Goal: Task Accomplishment & Management: Use online tool/utility

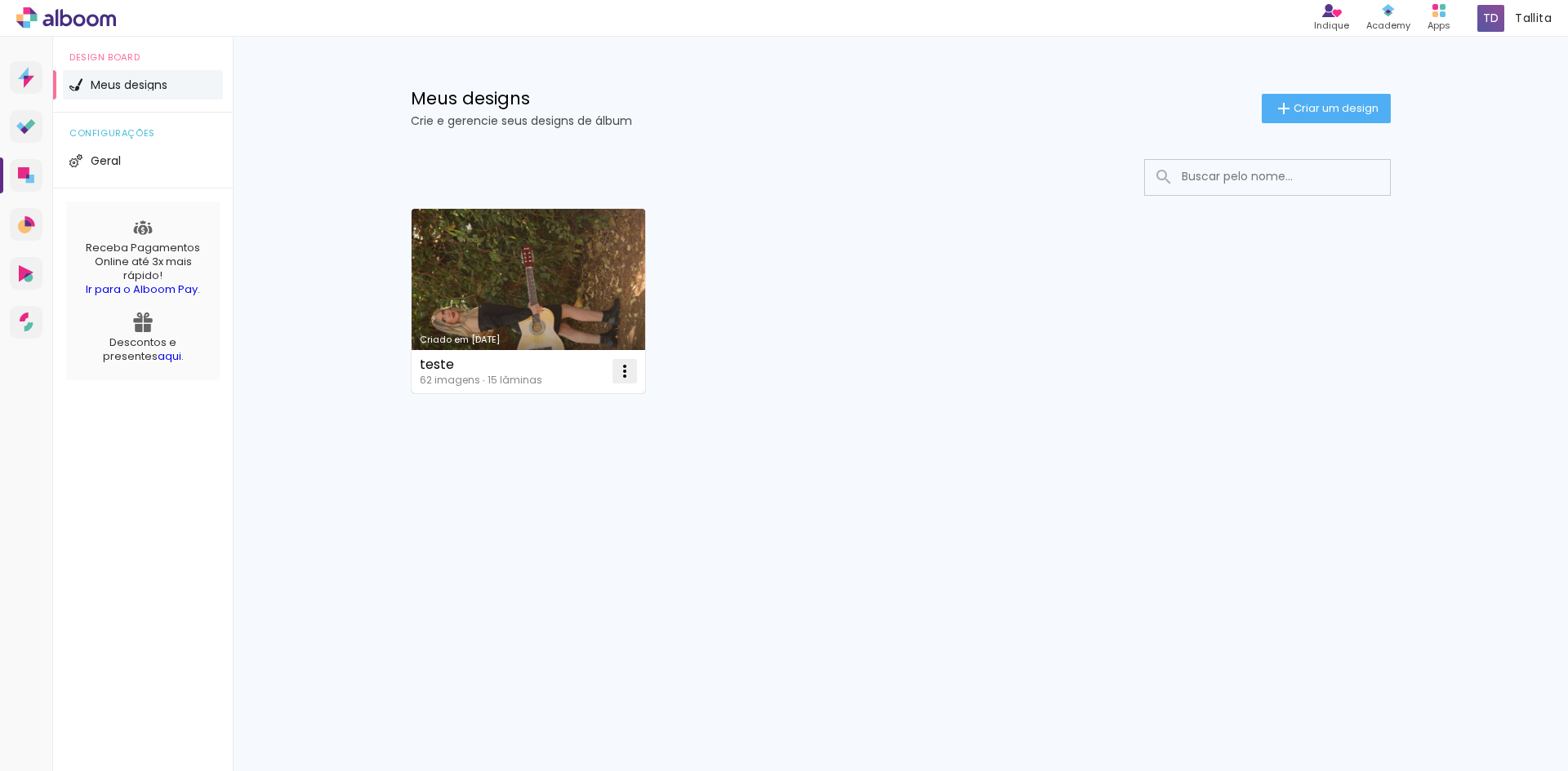
click at [623, 374] on iron-icon at bounding box center [624, 371] width 20 height 20
click at [440, 367] on div "teste" at bounding box center [480, 365] width 122 height 13
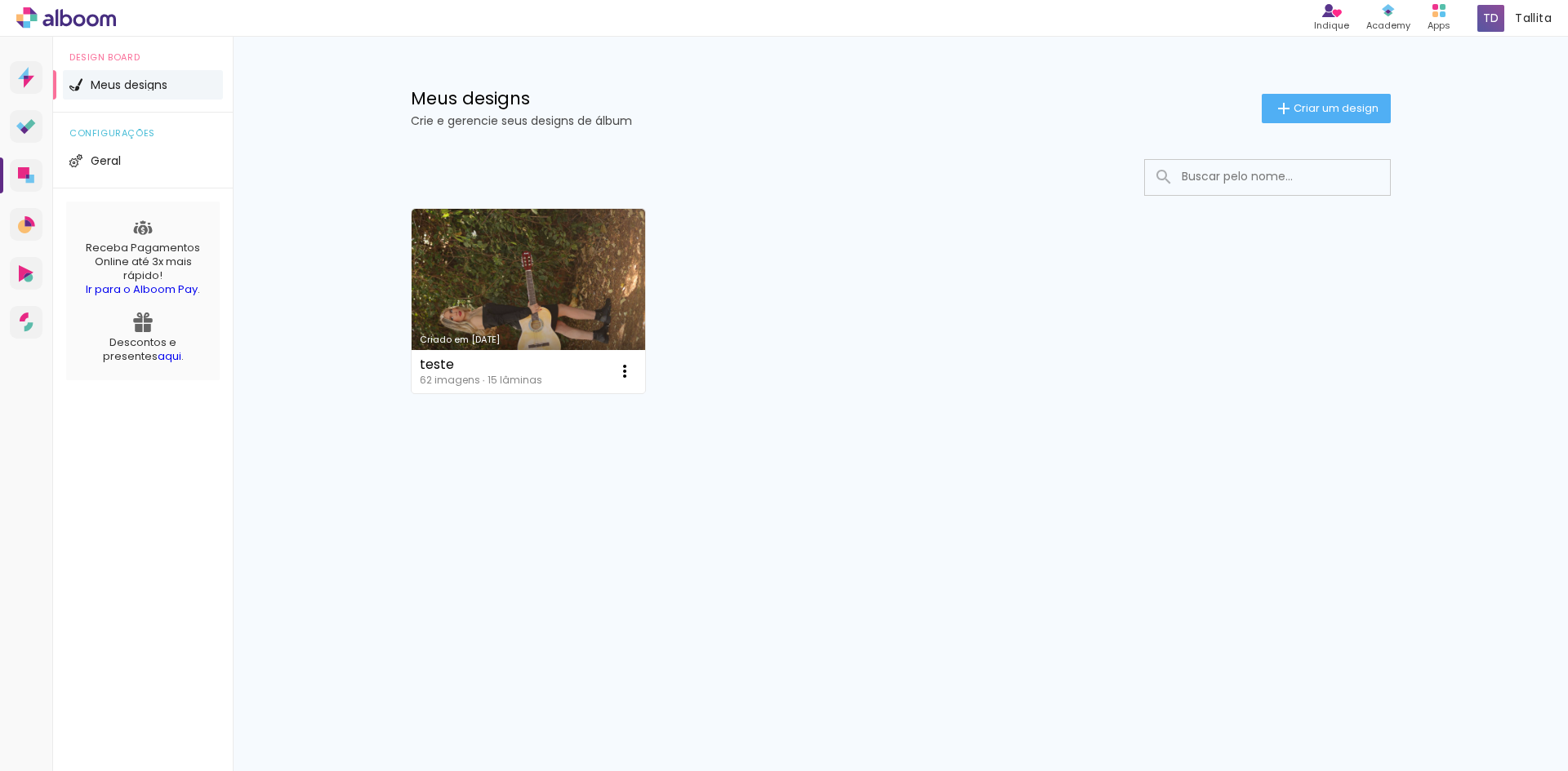
click at [652, 333] on div "Criado em 28/08/25 teste 62 imagens ∙ 15 lâminas Abrir Fazer uma cópia Excluir" at bounding box center [900, 300] width 994 height 199
click at [438, 359] on div "teste" at bounding box center [480, 365] width 122 height 13
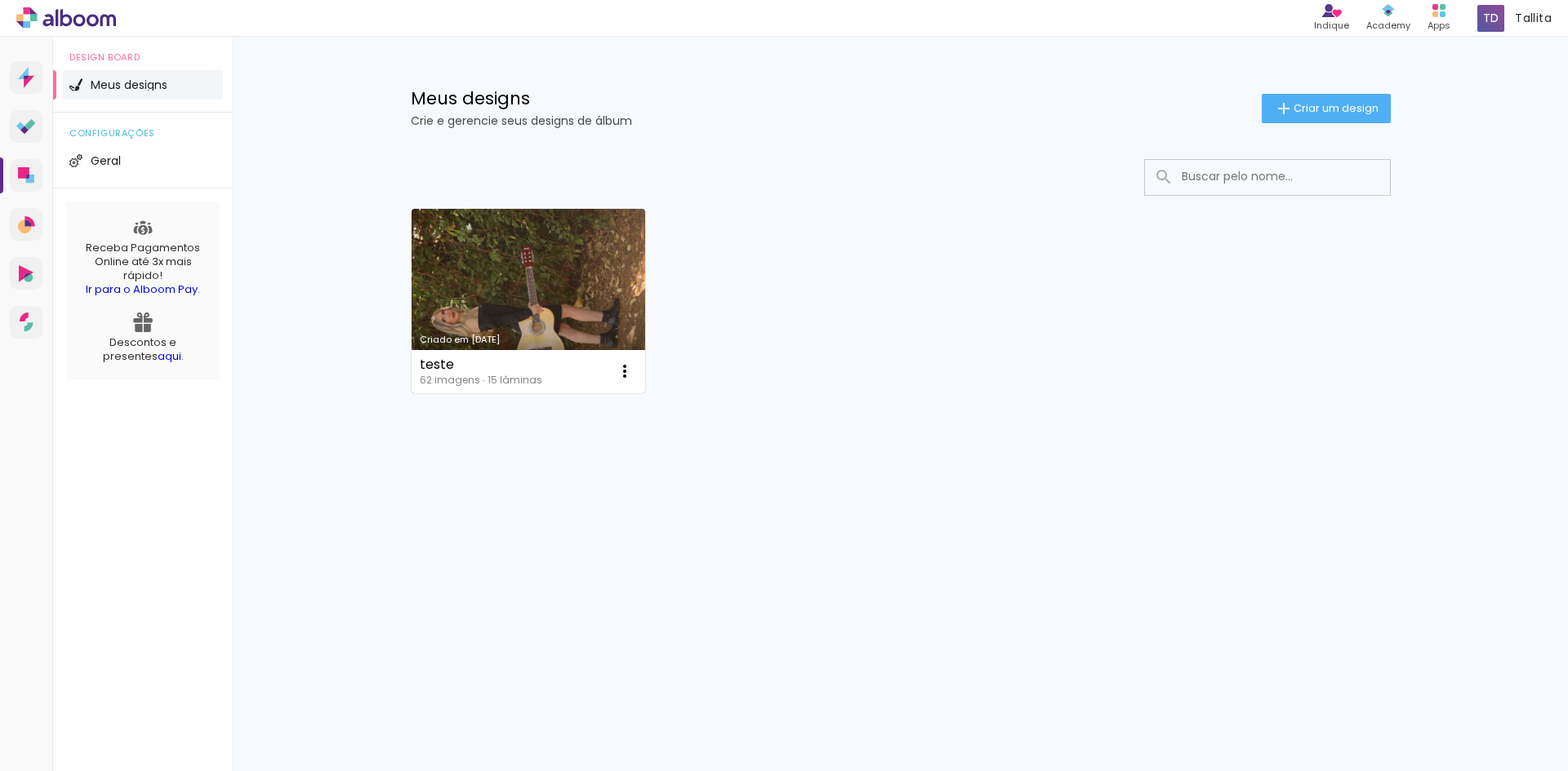
click at [438, 359] on div "teste" at bounding box center [480, 365] width 122 height 13
click at [623, 369] on iron-icon at bounding box center [624, 371] width 20 height 20
click at [574, 406] on paper-item "Abrir" at bounding box center [558, 409] width 163 height 32
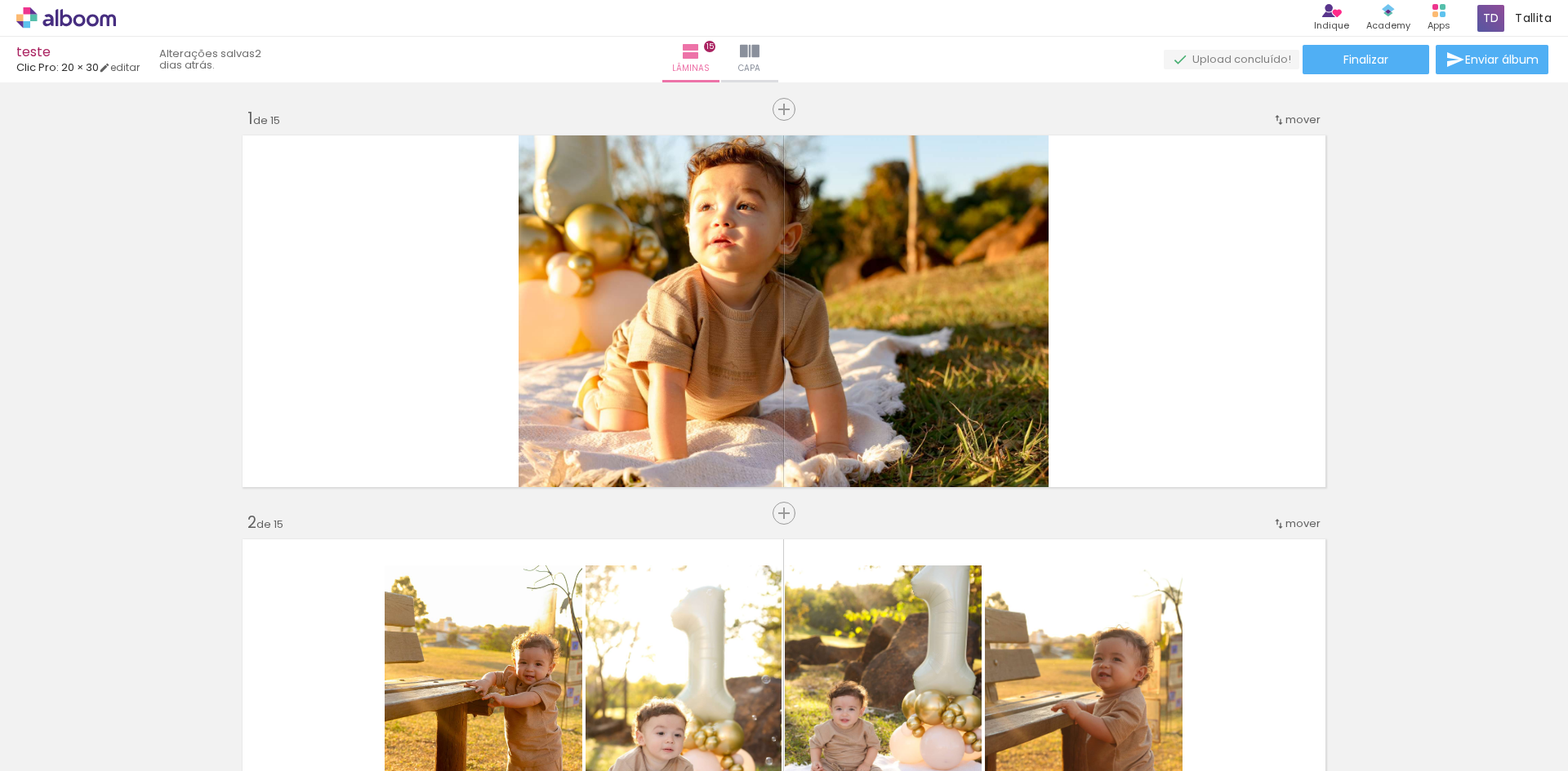
click at [38, 54] on div "teste" at bounding box center [78, 54] width 123 height 15
click at [38, 49] on div "teste" at bounding box center [78, 54] width 123 height 15
click at [139, 64] on link "editar" at bounding box center [120, 67] width 41 height 14
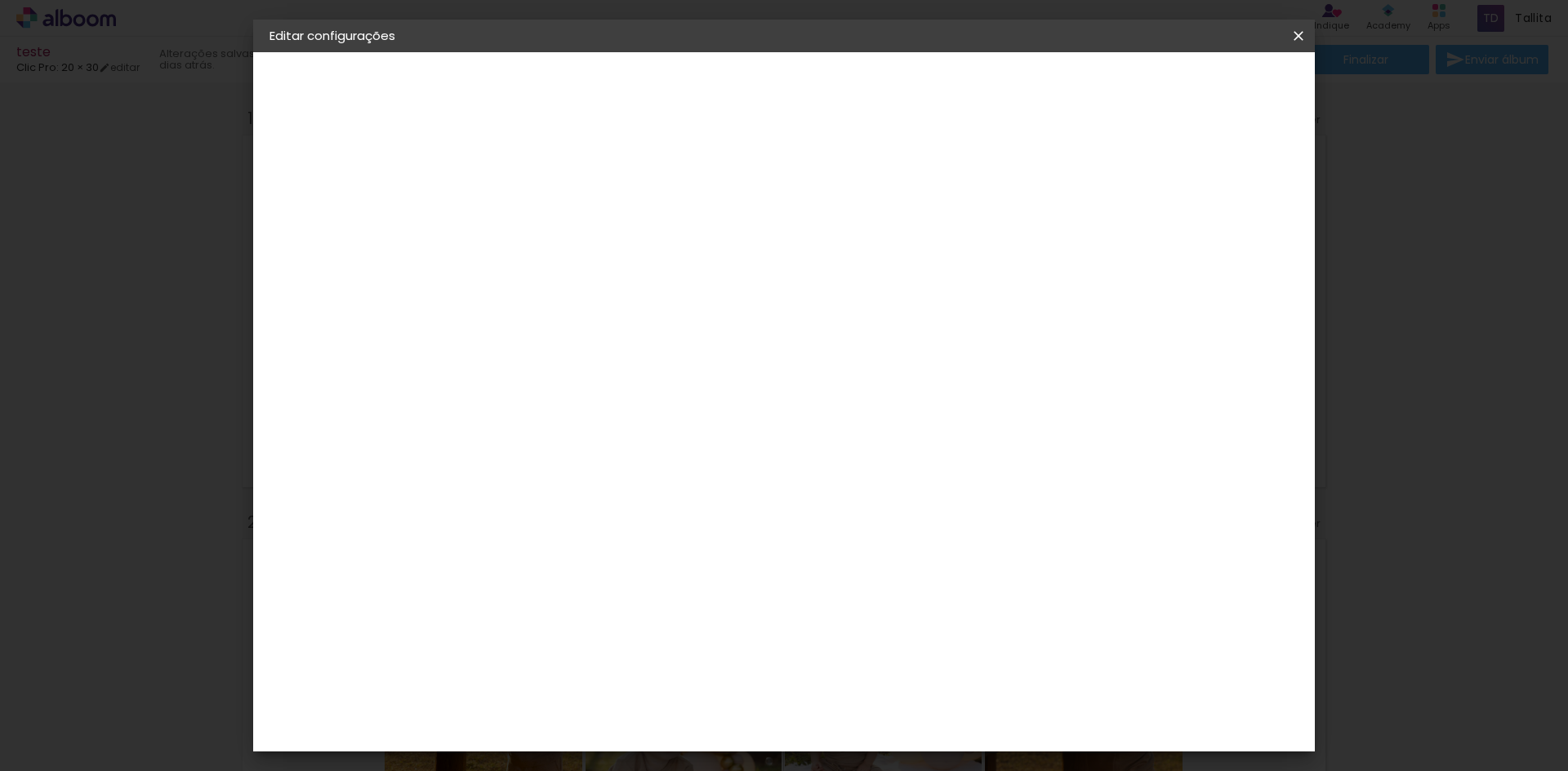
click at [0, 0] on iron-icon at bounding box center [0, 0] width 0 height 0
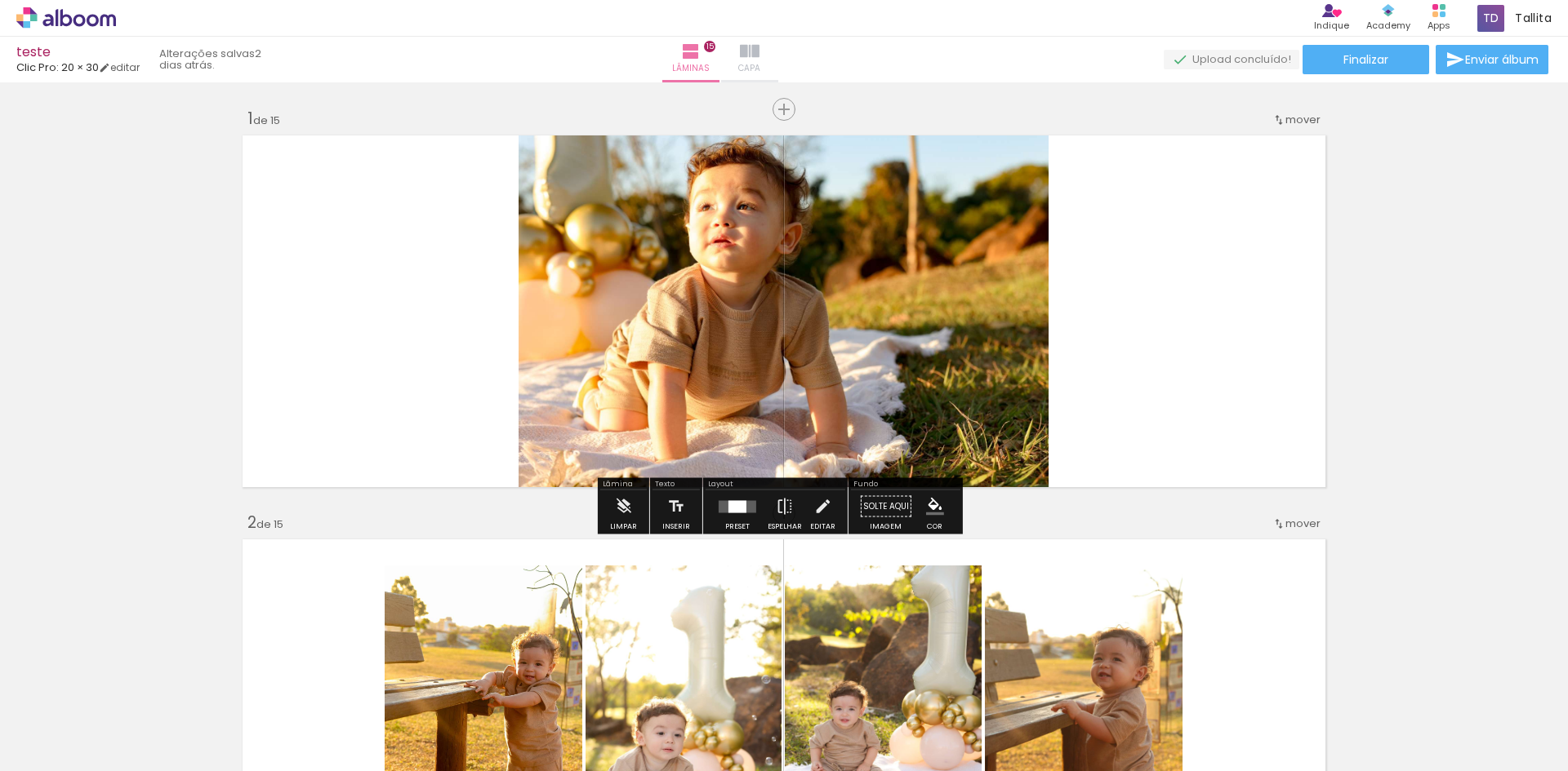
click at [759, 57] on iron-icon at bounding box center [749, 51] width 20 height 20
click at [778, 57] on paper-button "Capa" at bounding box center [749, 60] width 57 height 46
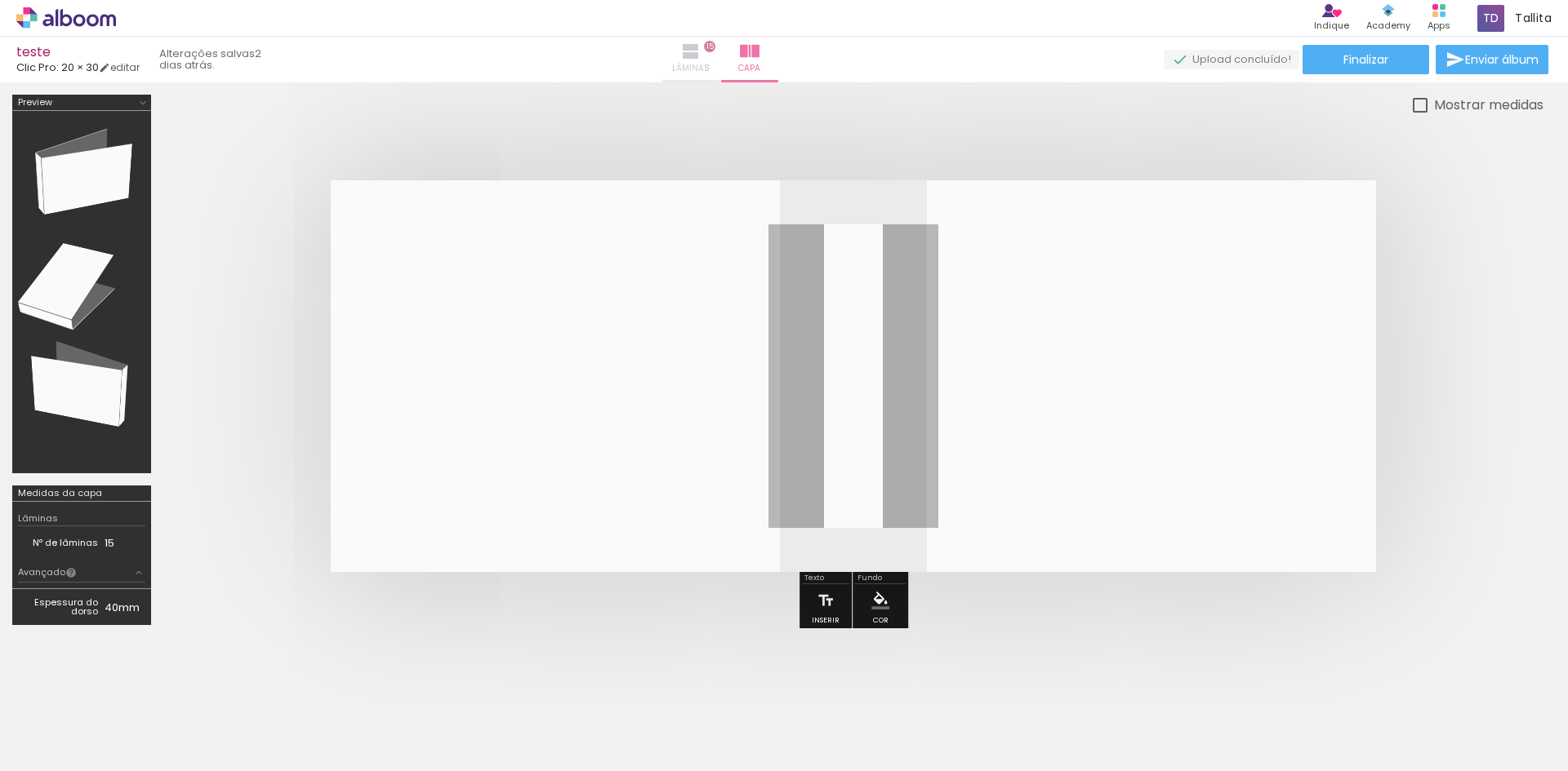
click at [700, 55] on iron-icon at bounding box center [690, 51] width 20 height 20
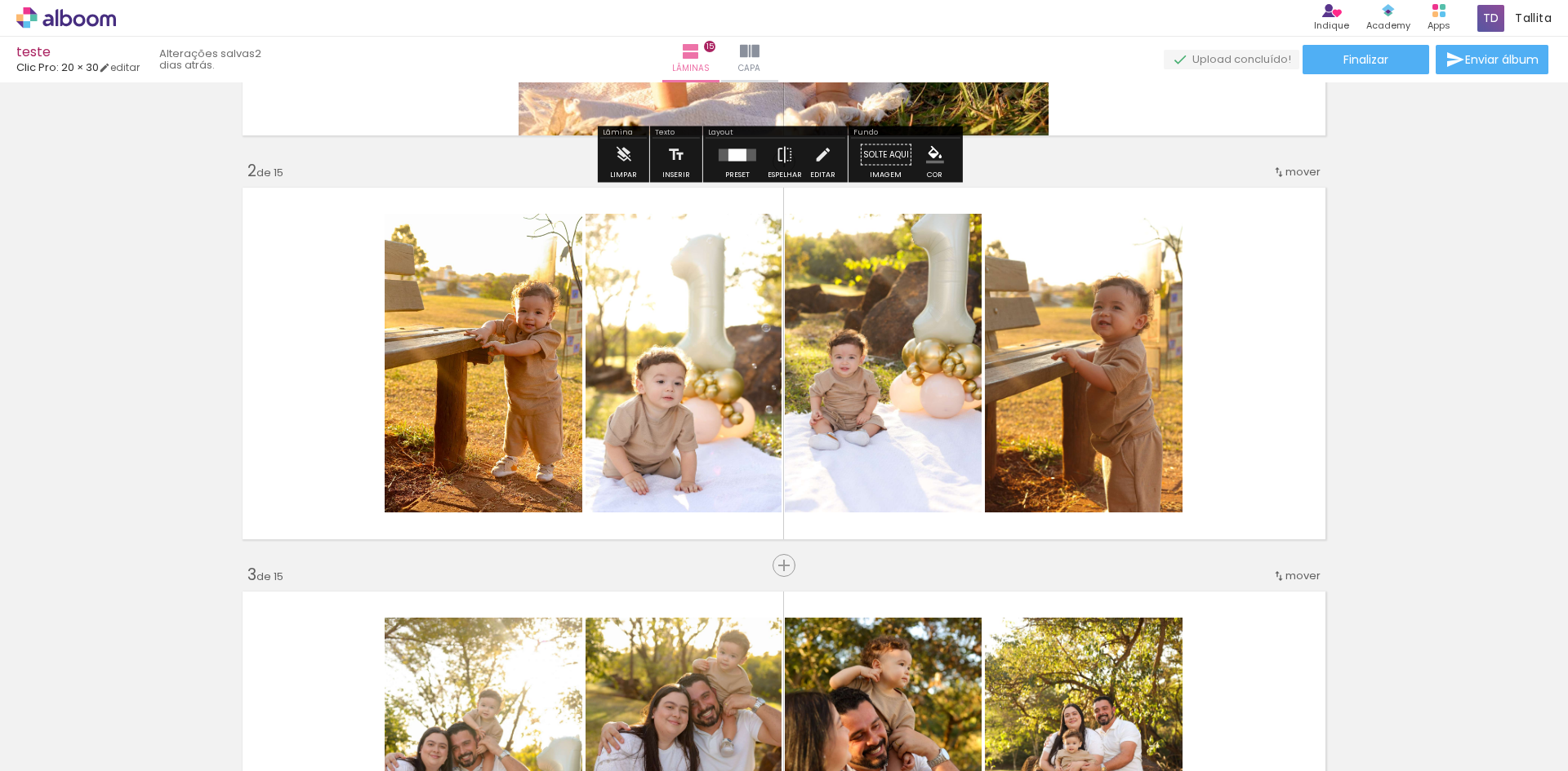
scroll to position [326, 0]
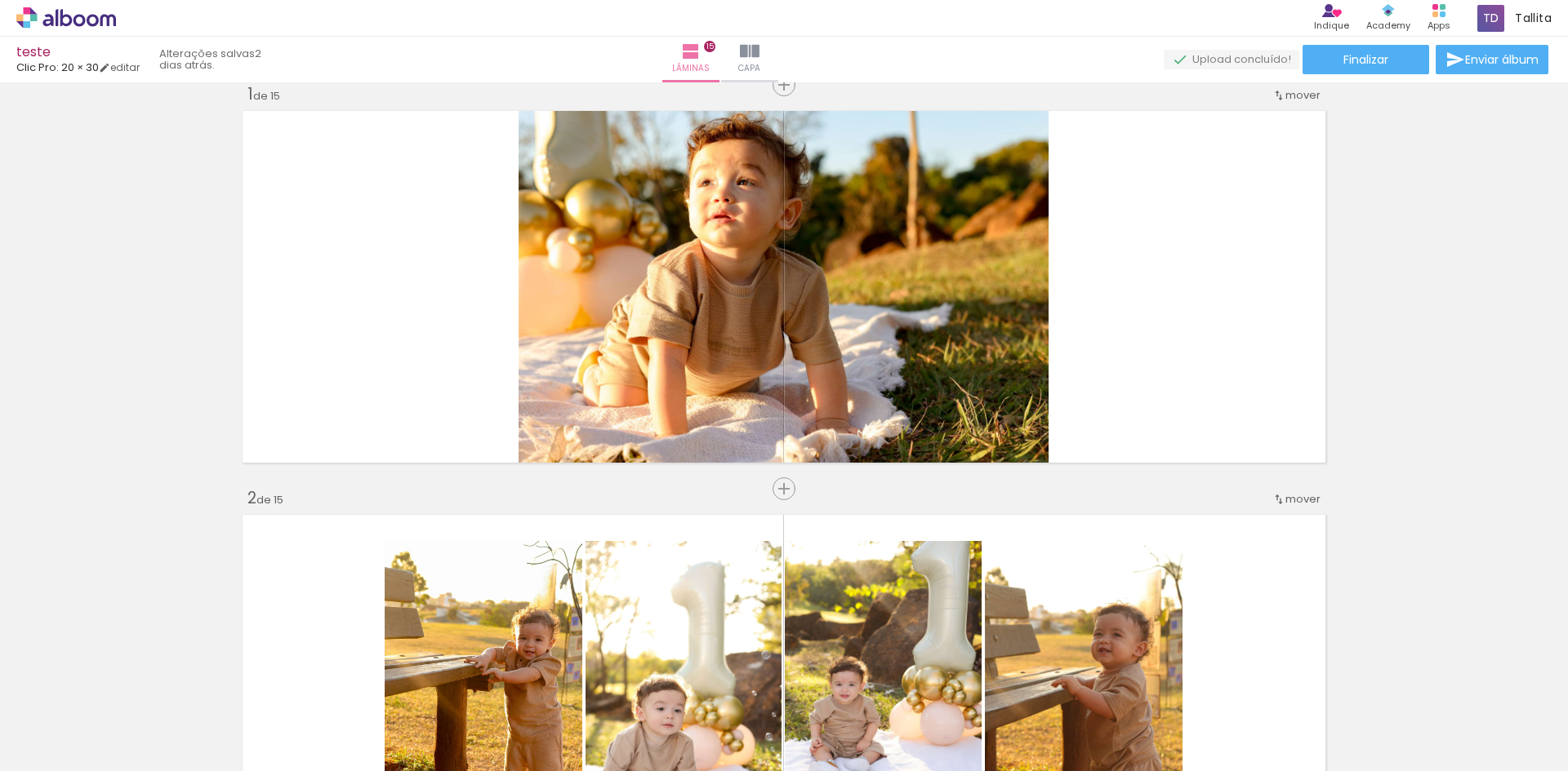
scroll to position [0, 0]
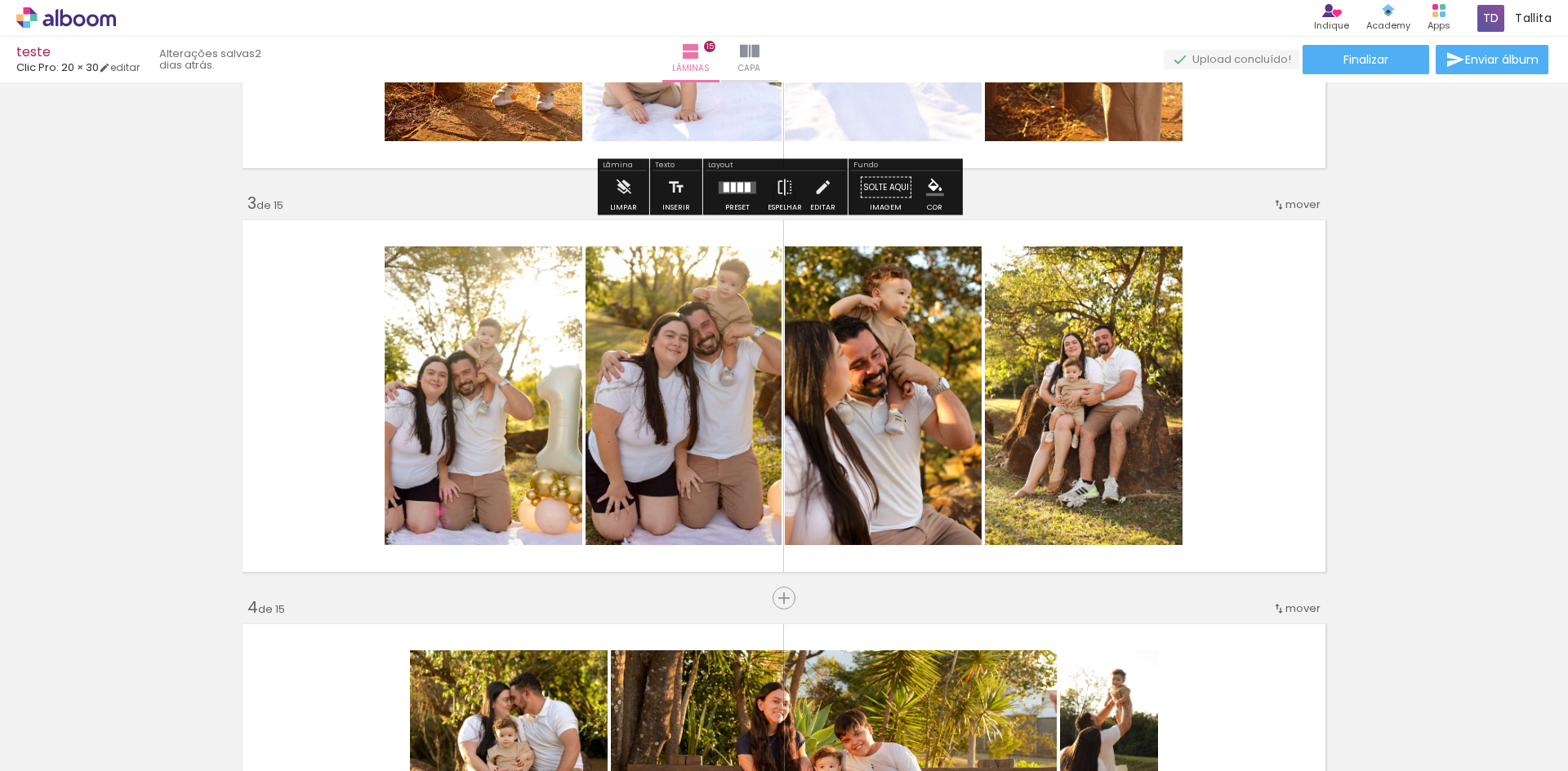
scroll to position [734, 0]
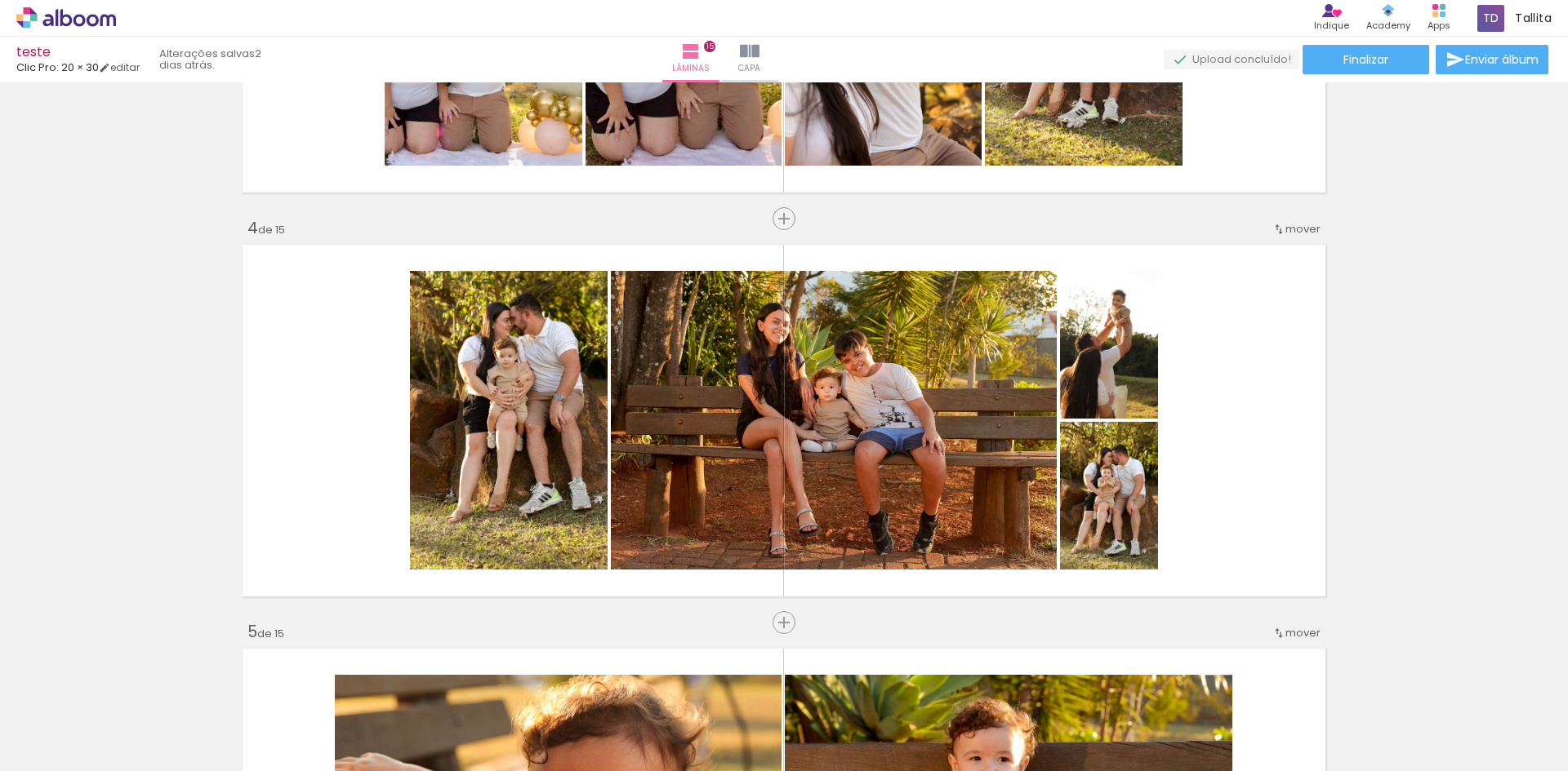
scroll to position [1142, 0]
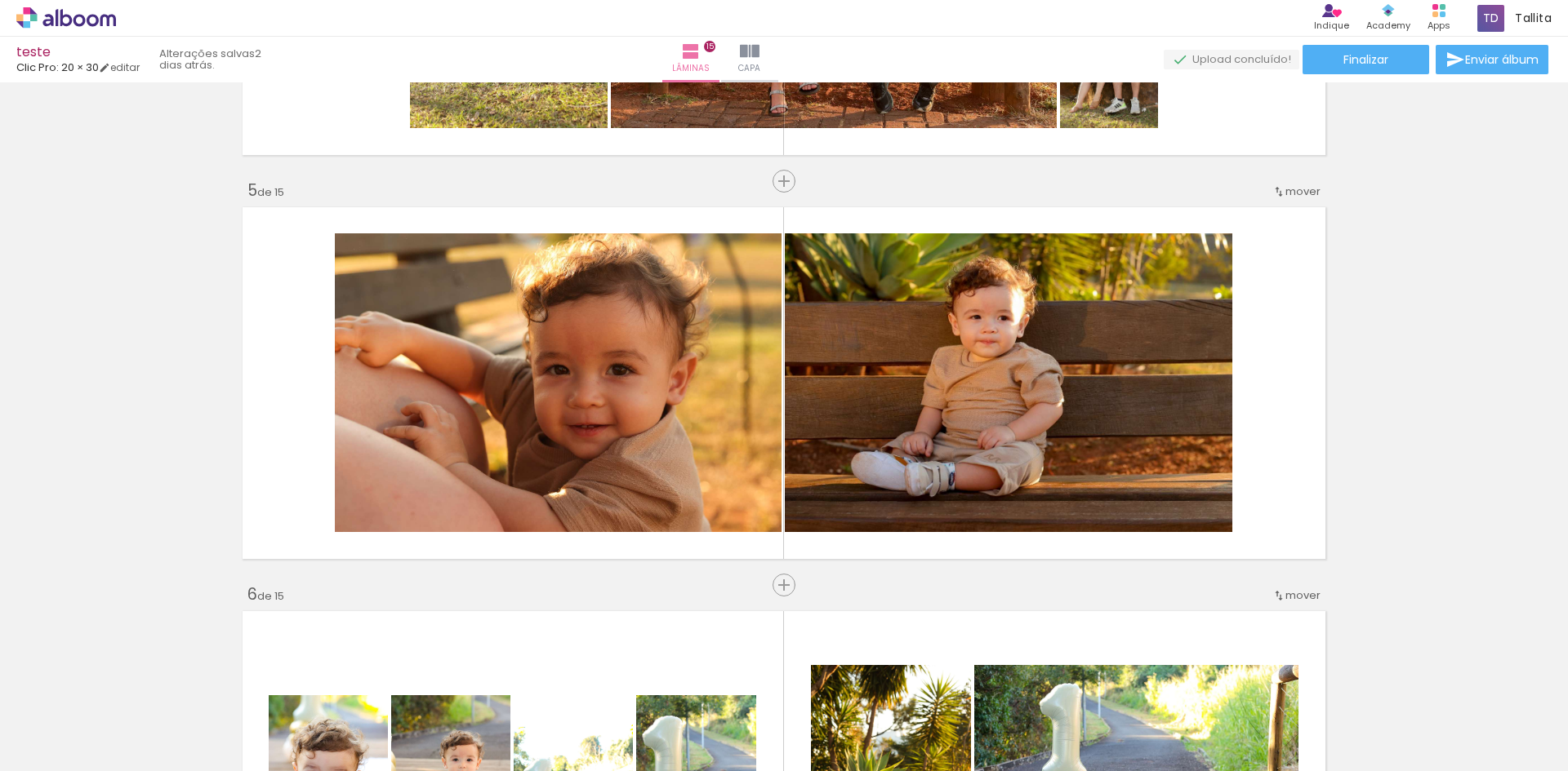
scroll to position [1633, 0]
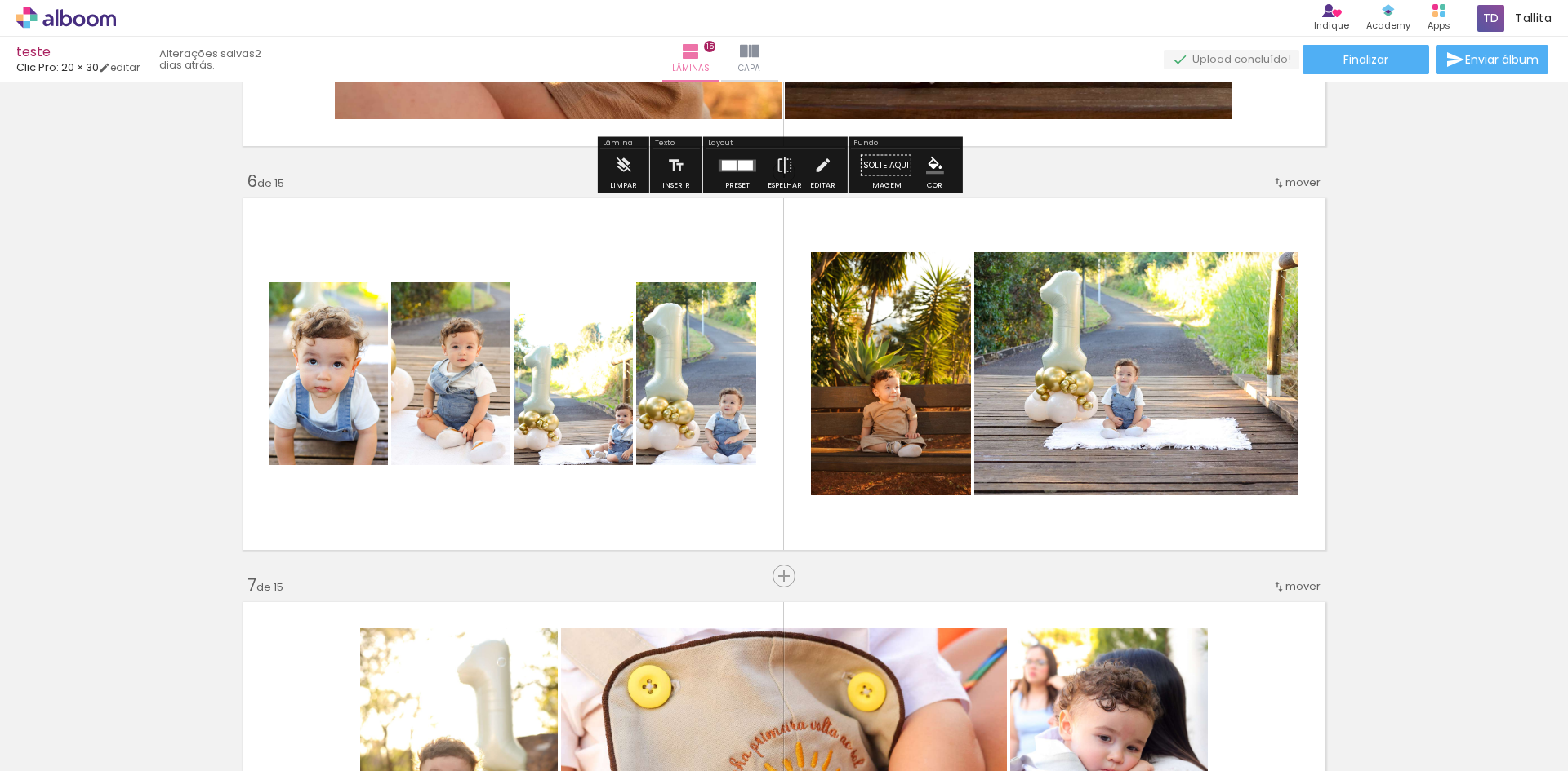
scroll to position [1959, 0]
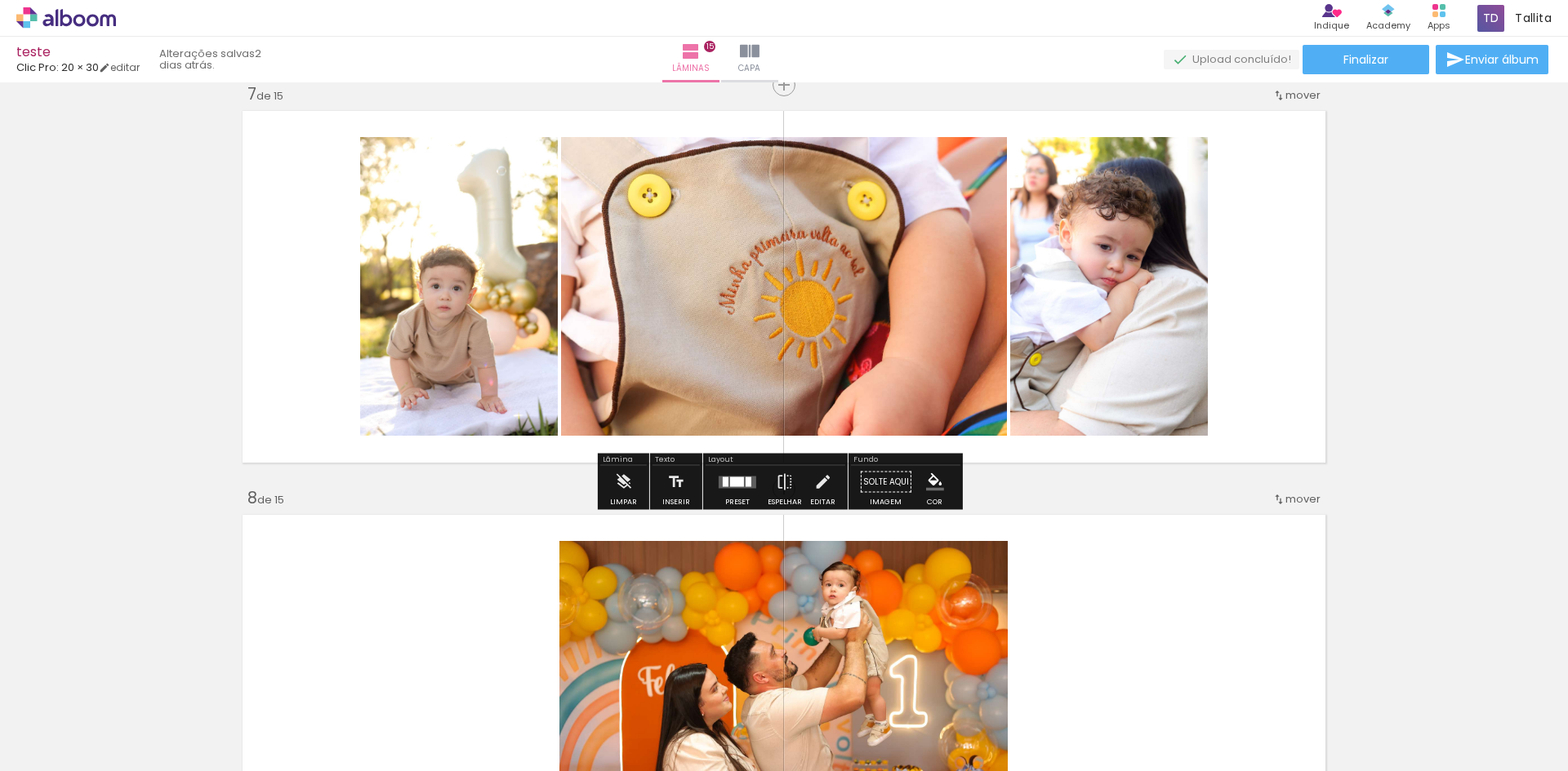
scroll to position [2368, 0]
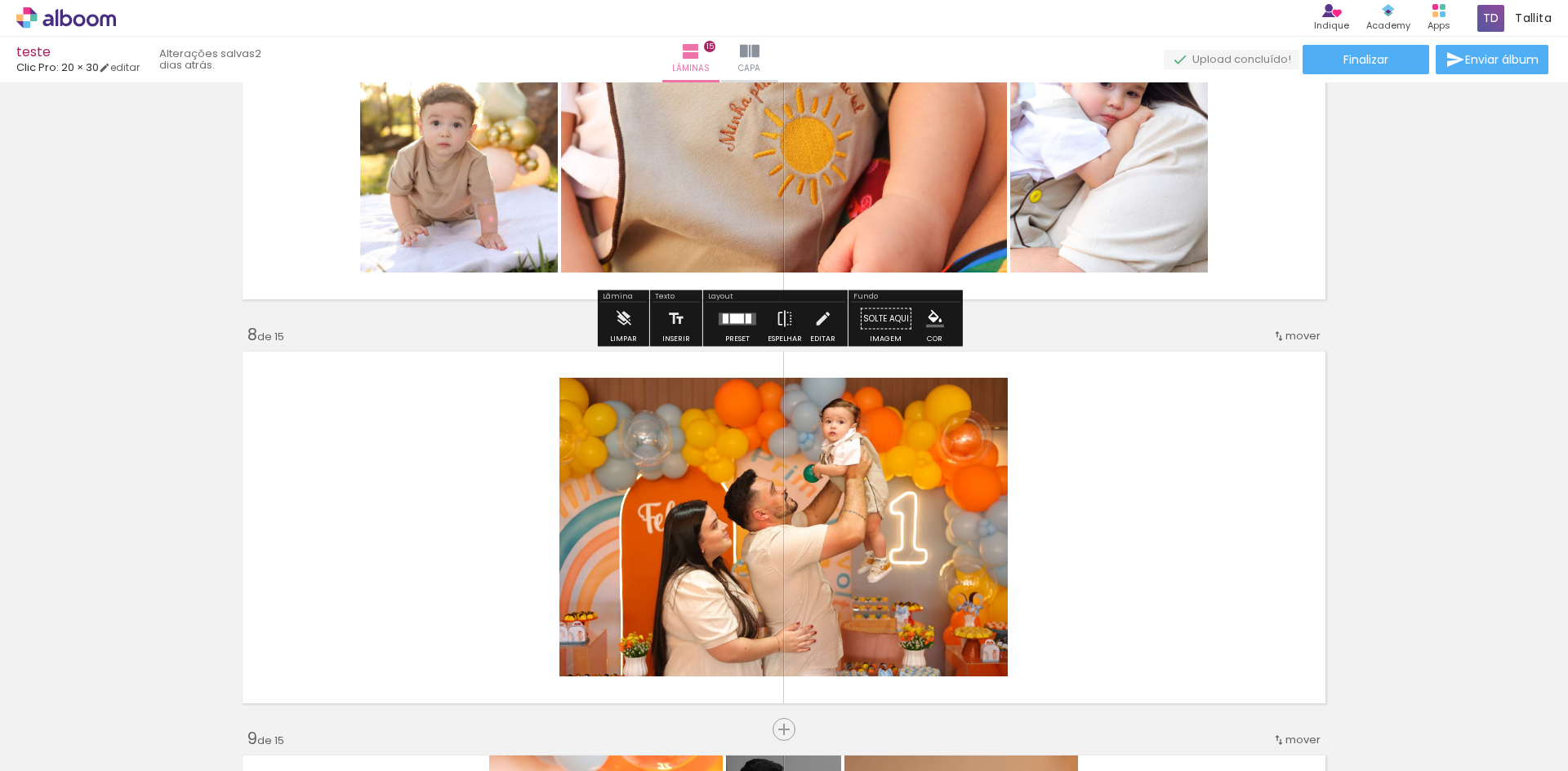
scroll to position [2776, 0]
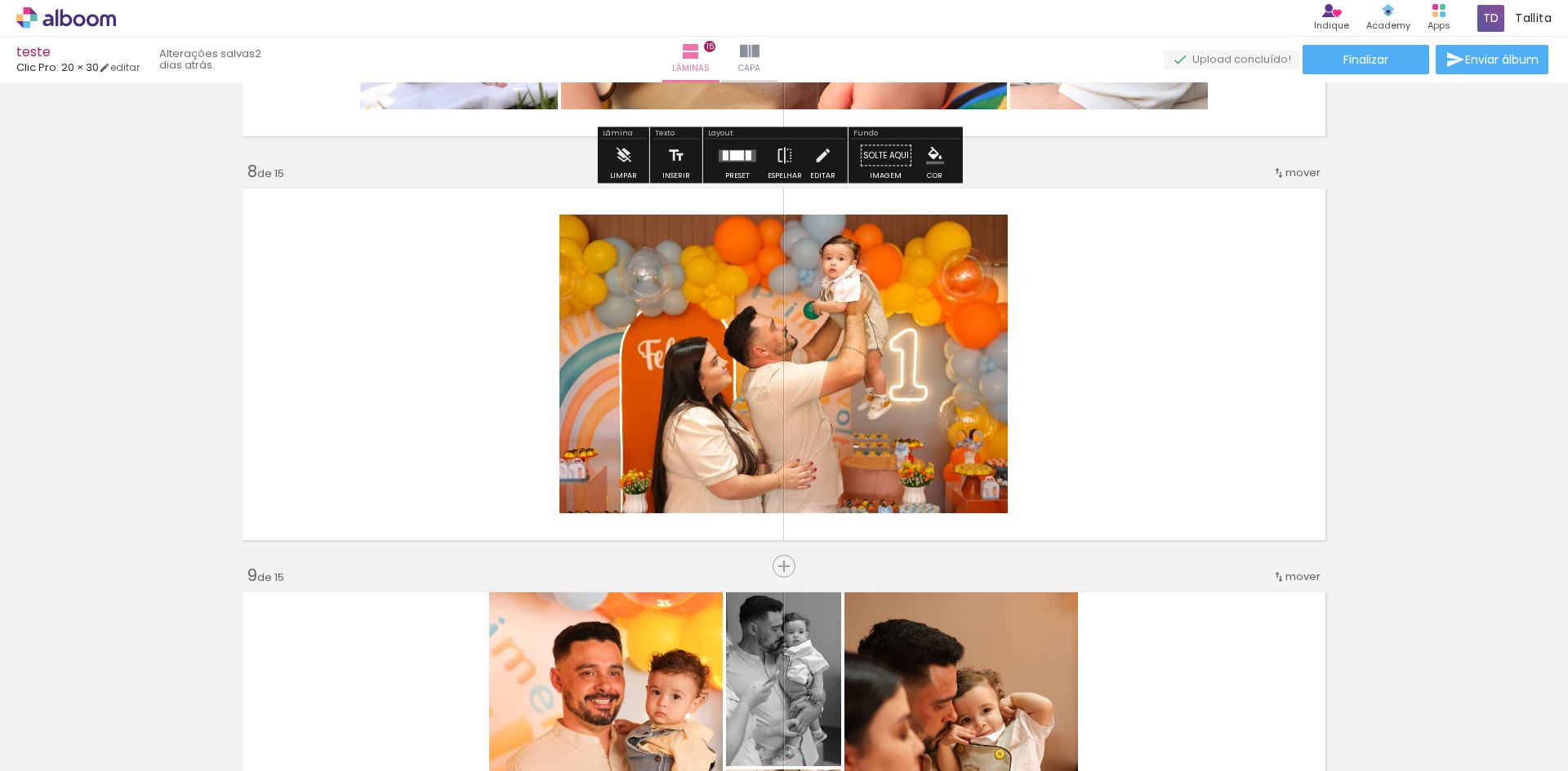
click at [1454, 509] on div "Inserir lâmina 1 de 15 Inserir lâmina 2 de 15 Inserir lâmina 3 de 15 Inserir lâ…" at bounding box center [784, 546] width 1568 height 6466
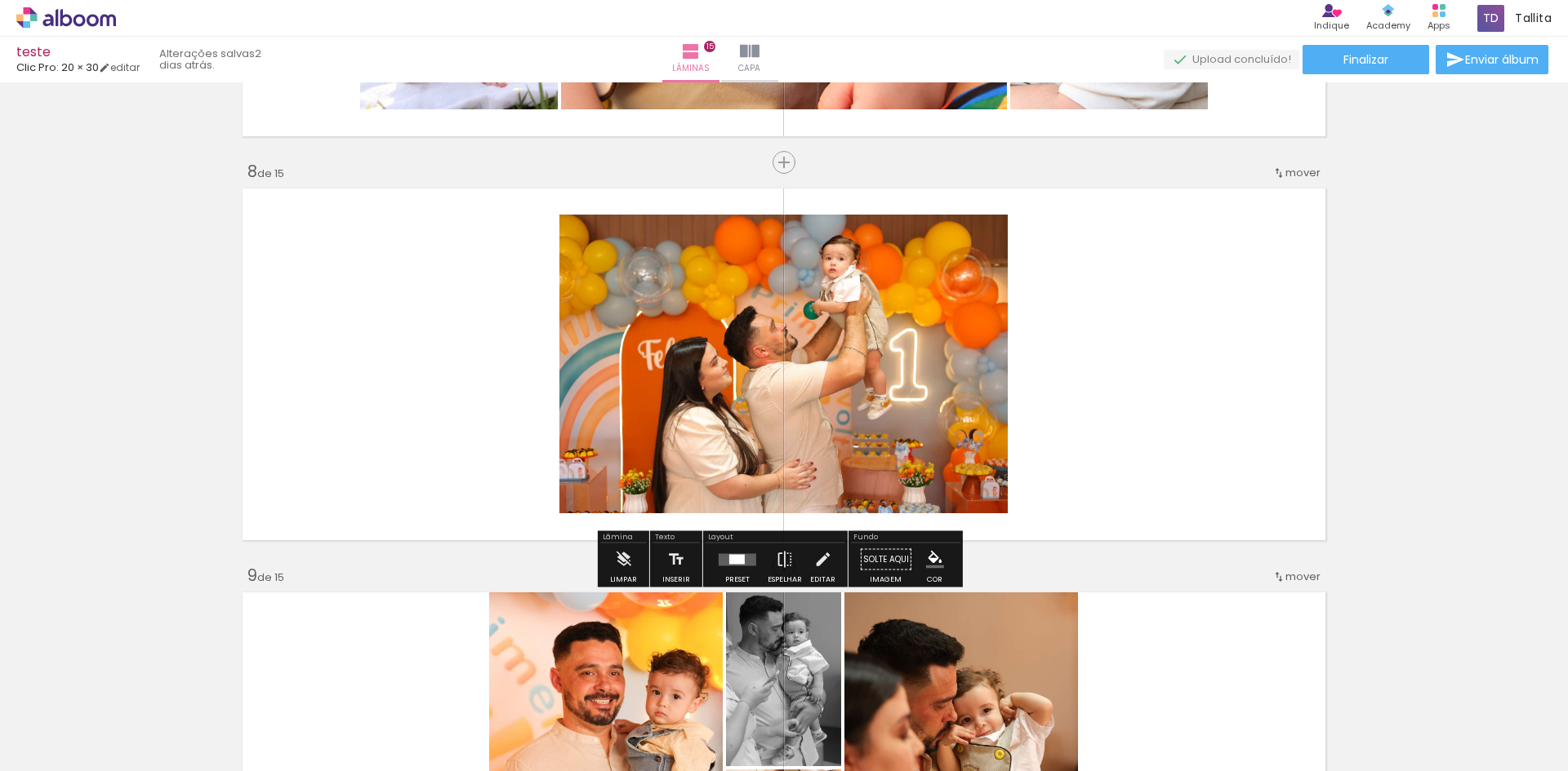
click at [1448, 457] on div "Inserir lâmina 1 de 15 Inserir lâmina 2 de 15 Inserir lâmina 3 de 15 Inserir lâ…" at bounding box center [784, 546] width 1568 height 6466
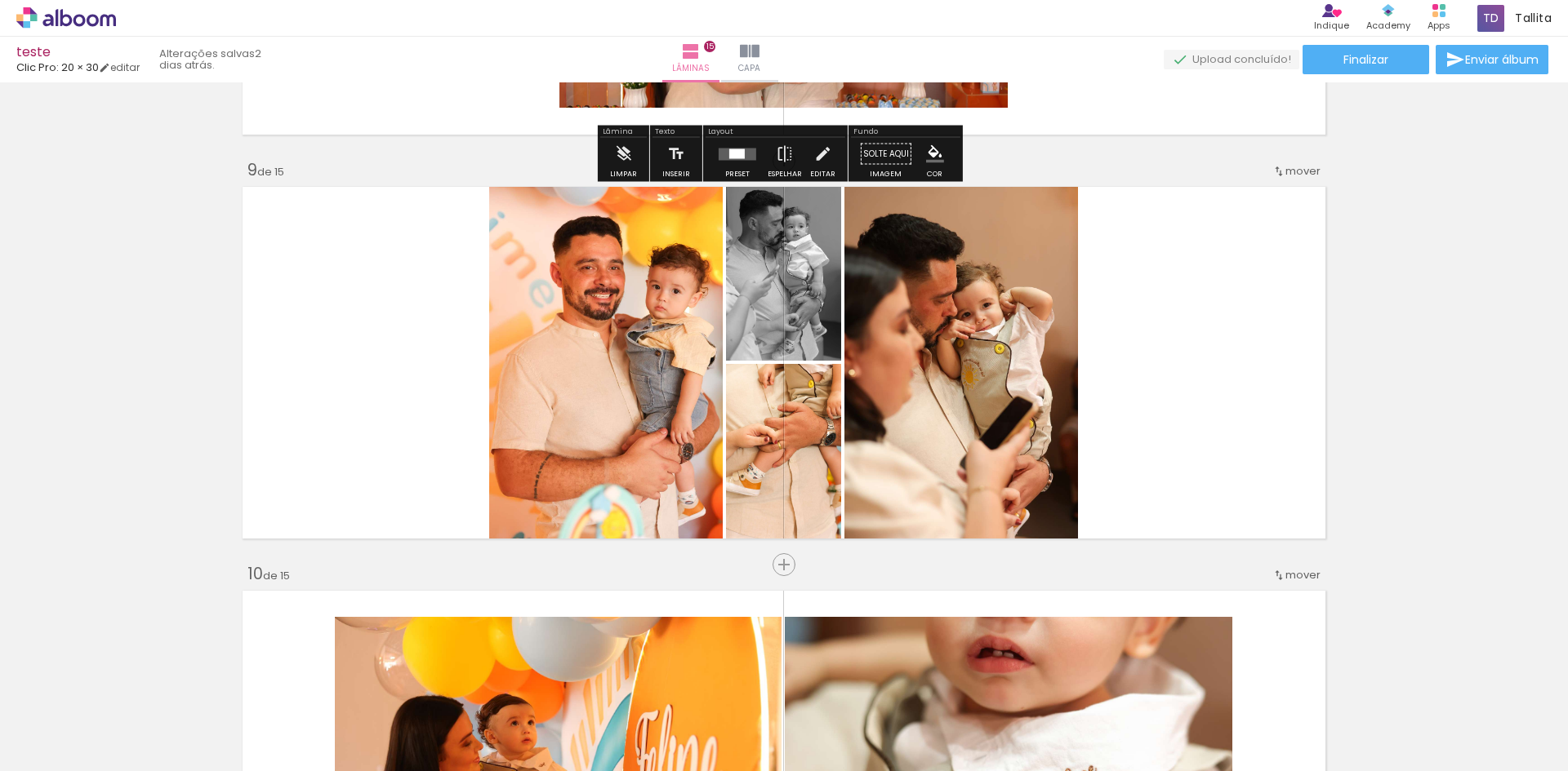
scroll to position [3184, 0]
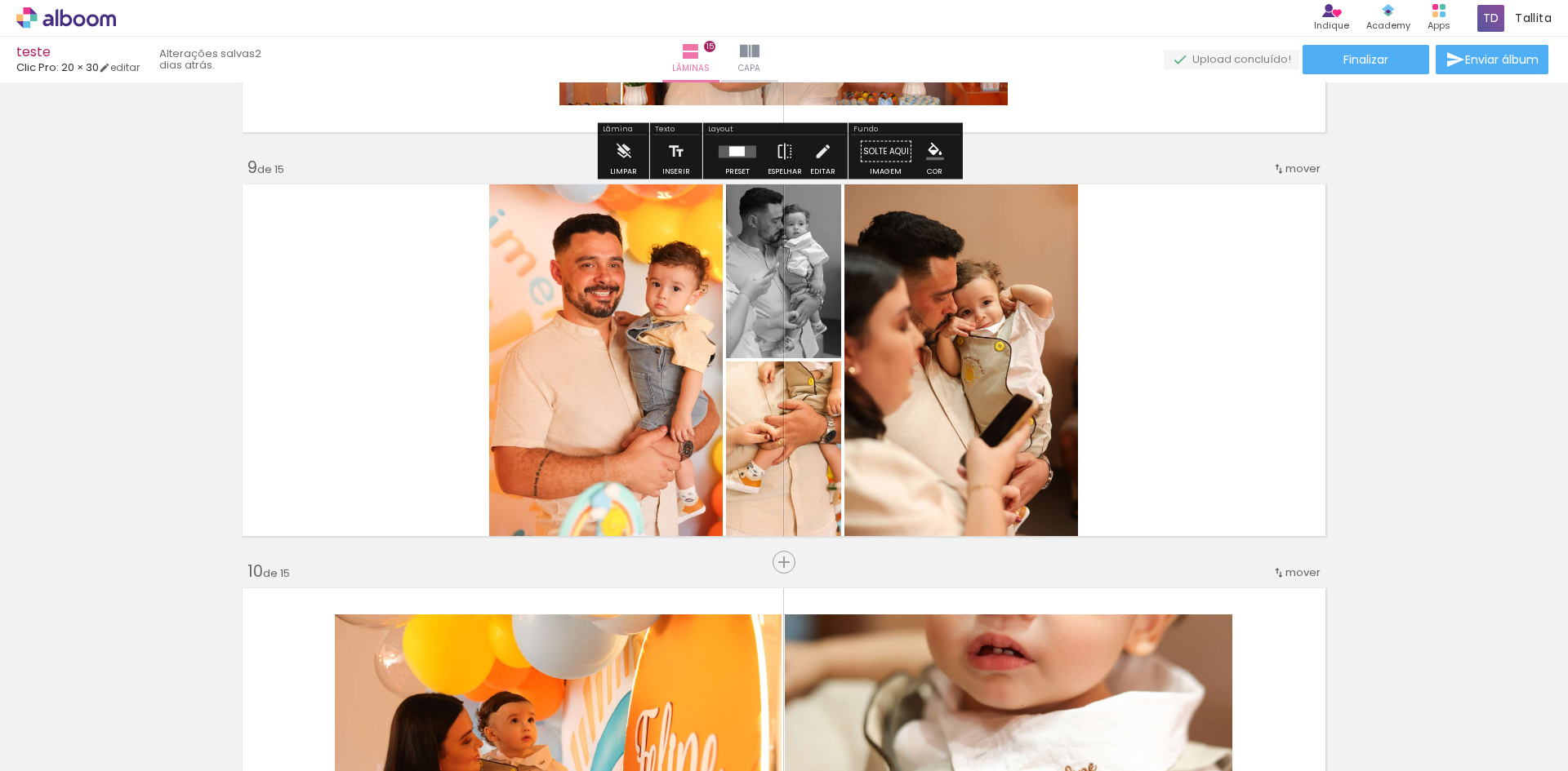
click at [1435, 523] on div "Inserir lâmina 1 de 15 Inserir lâmina 2 de 15 Inserir lâmina 3 de 15 Inserir lâ…" at bounding box center [784, 137] width 1568 height 6466
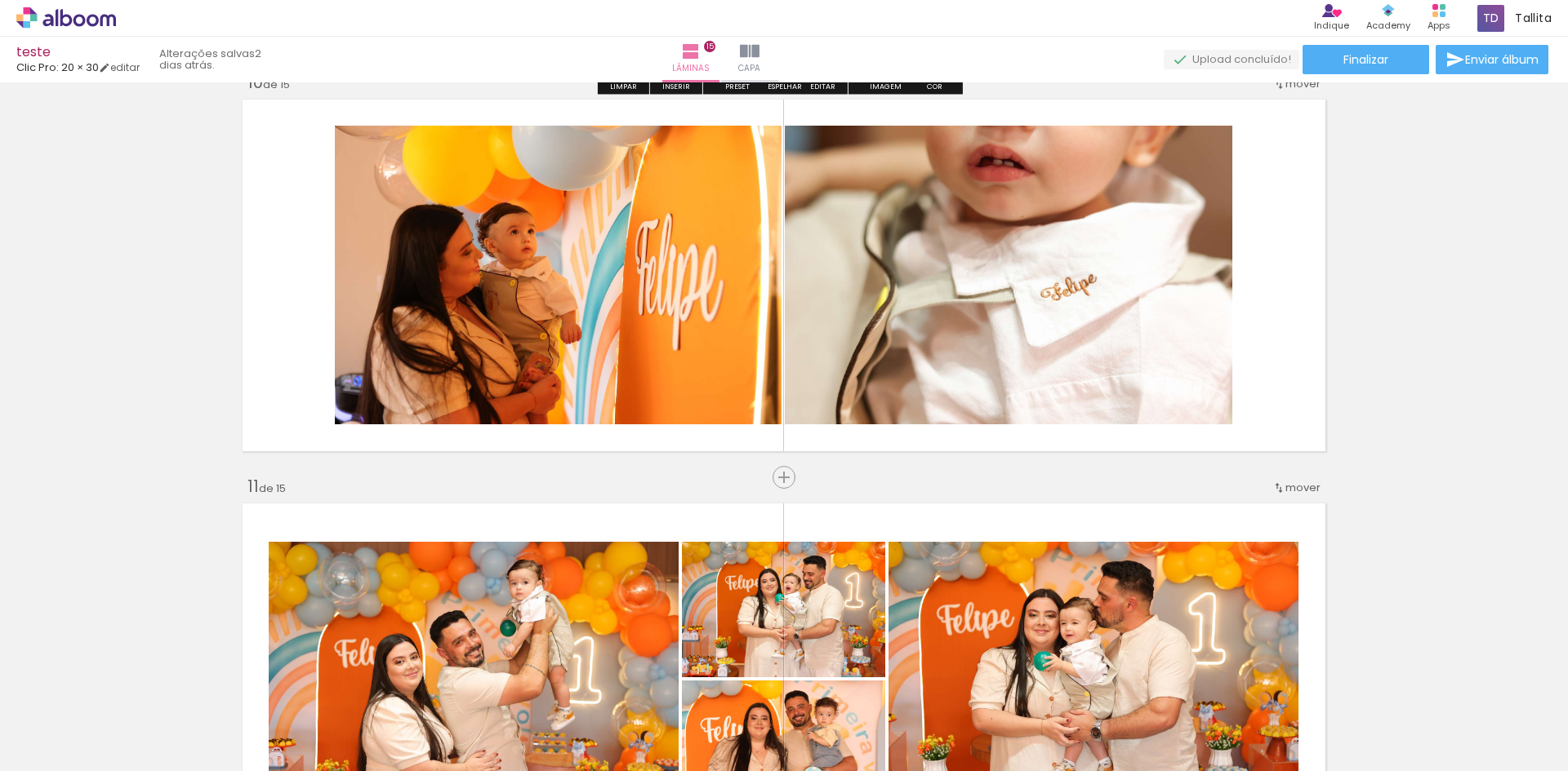
scroll to position [3673, 0]
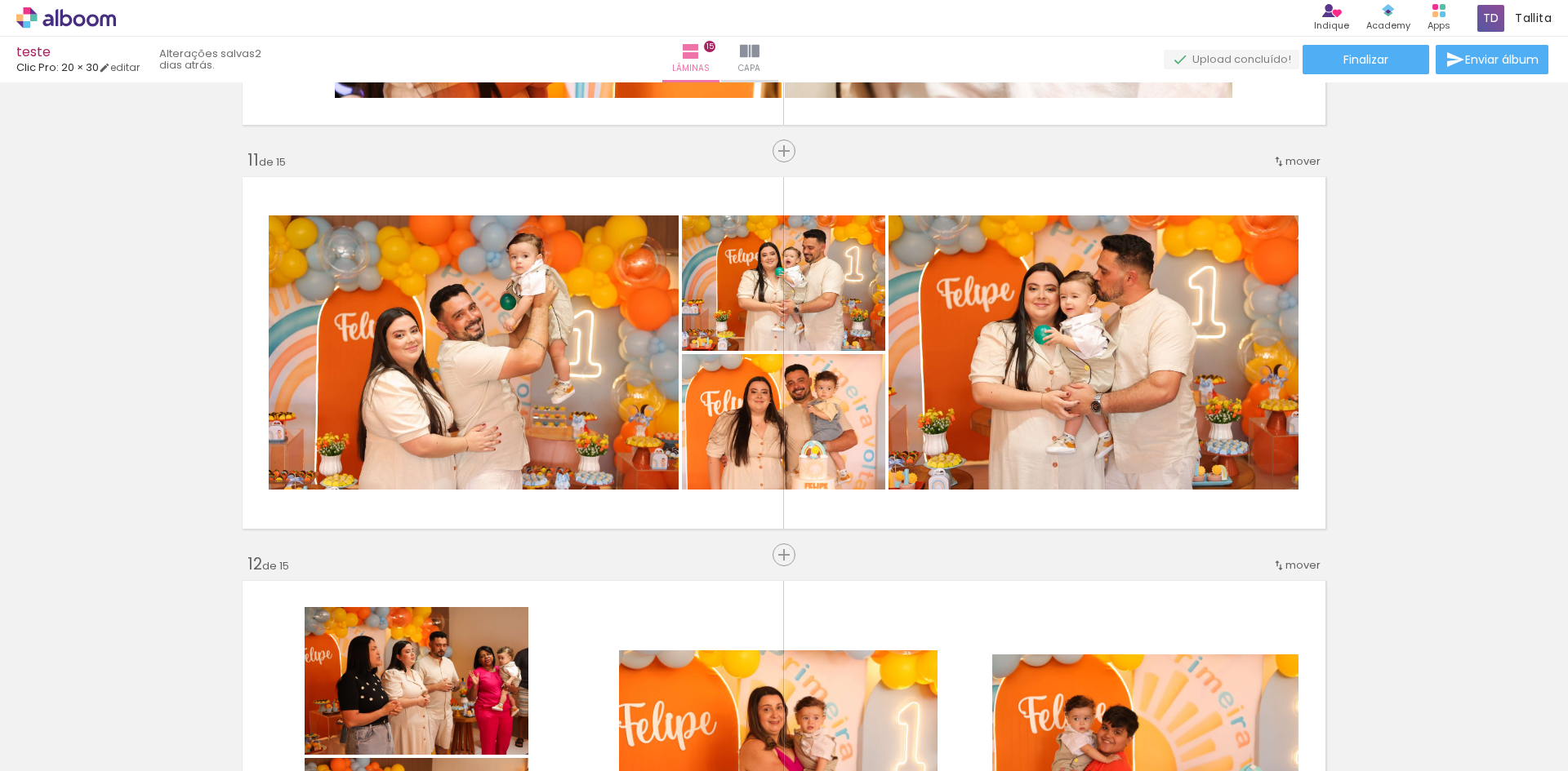
scroll to position [4000, 0]
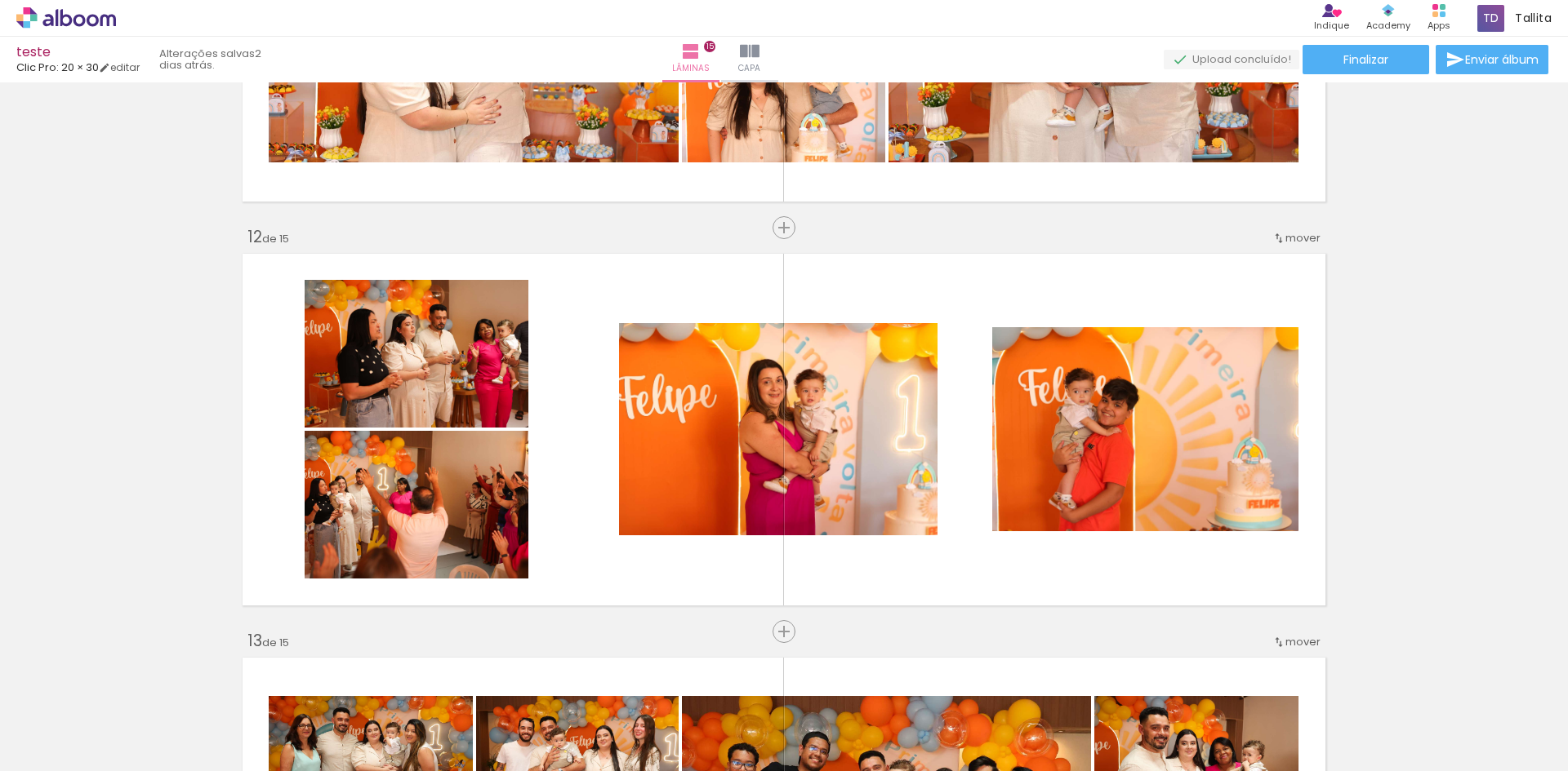
scroll to position [4408, 0]
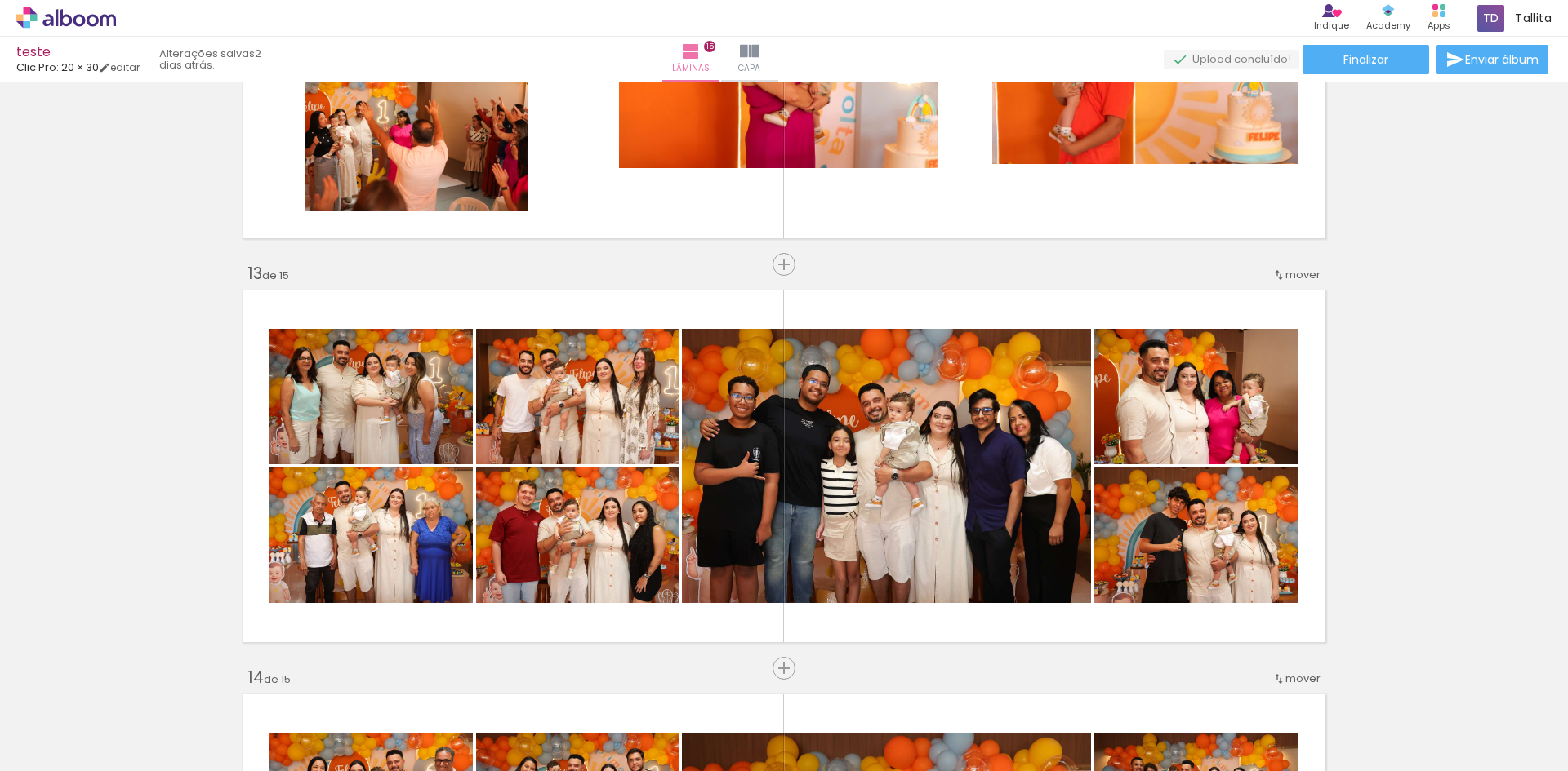
scroll to position [4734, 0]
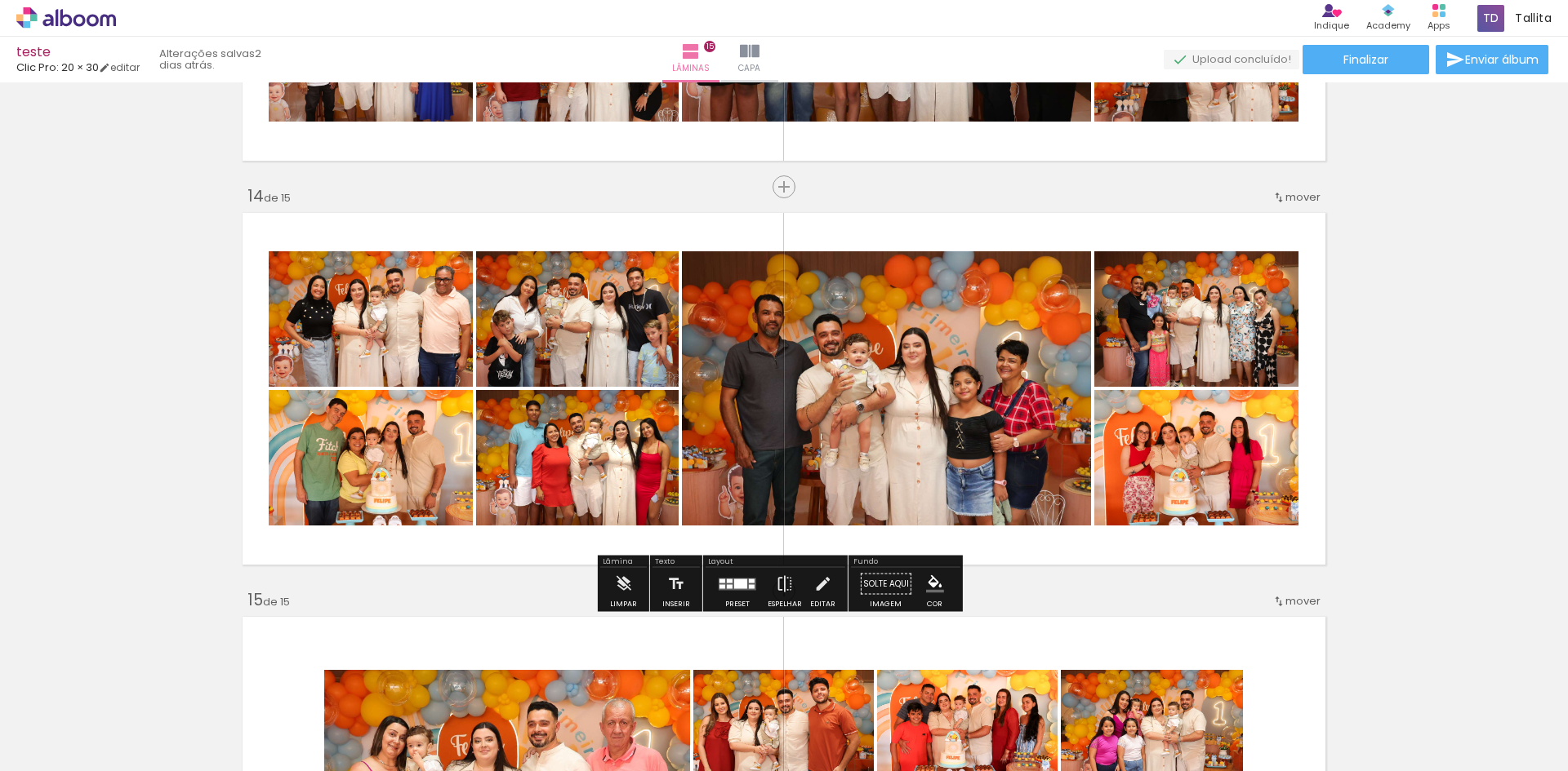
scroll to position [5143, 0]
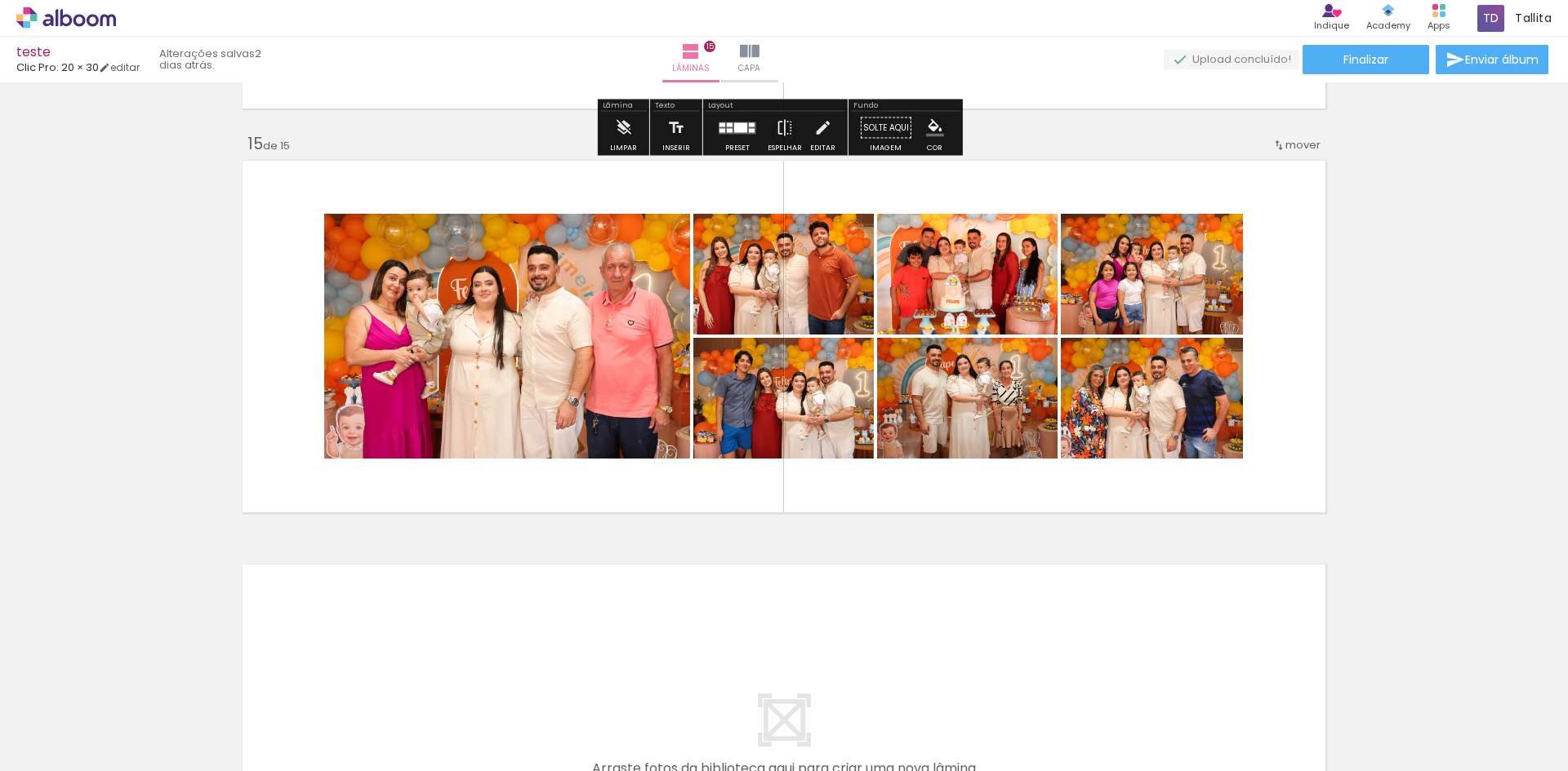
scroll to position [5633, 0]
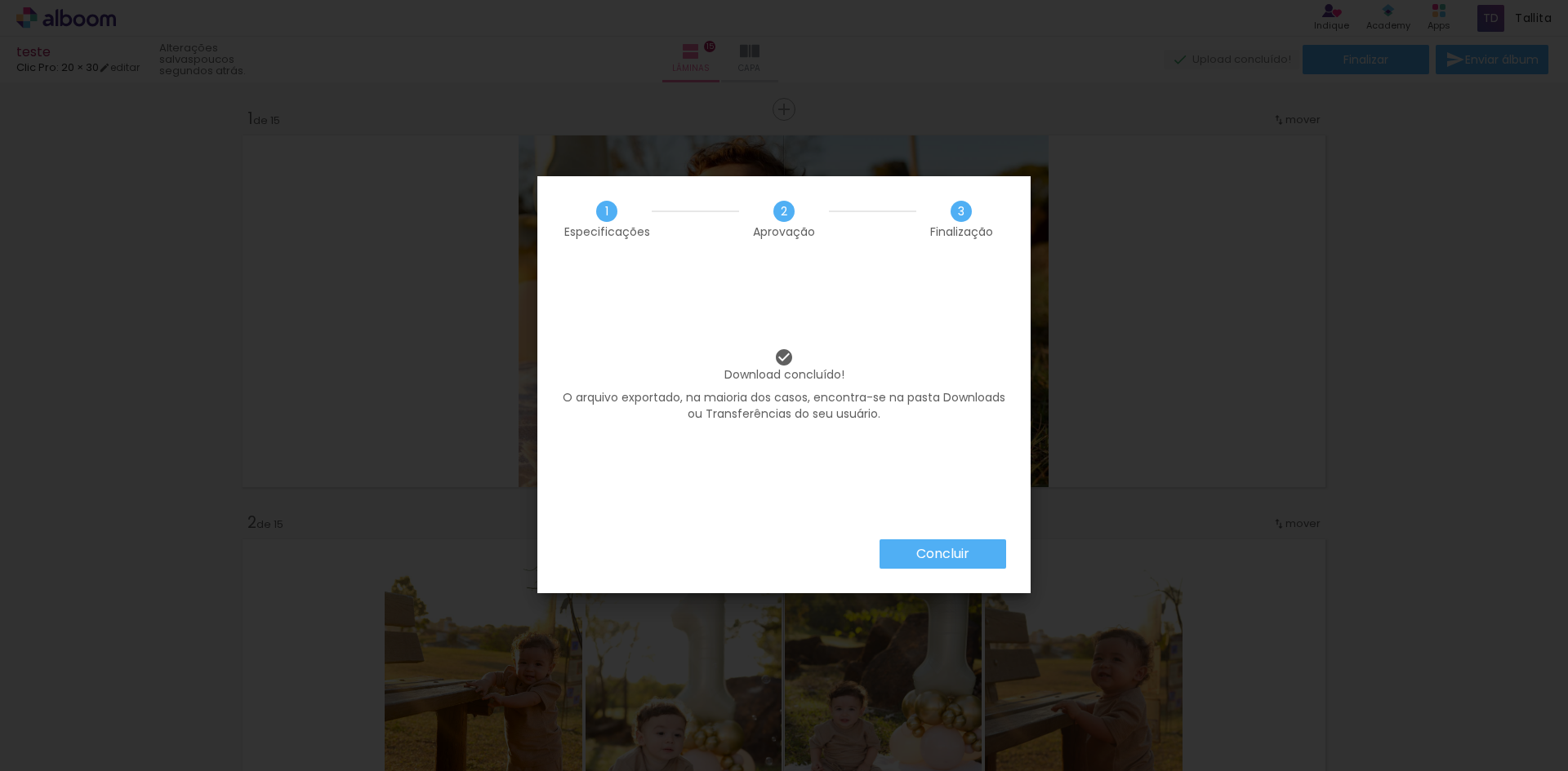
click at [0, 0] on slot "Concluir" at bounding box center [0, 0] width 0 height 0
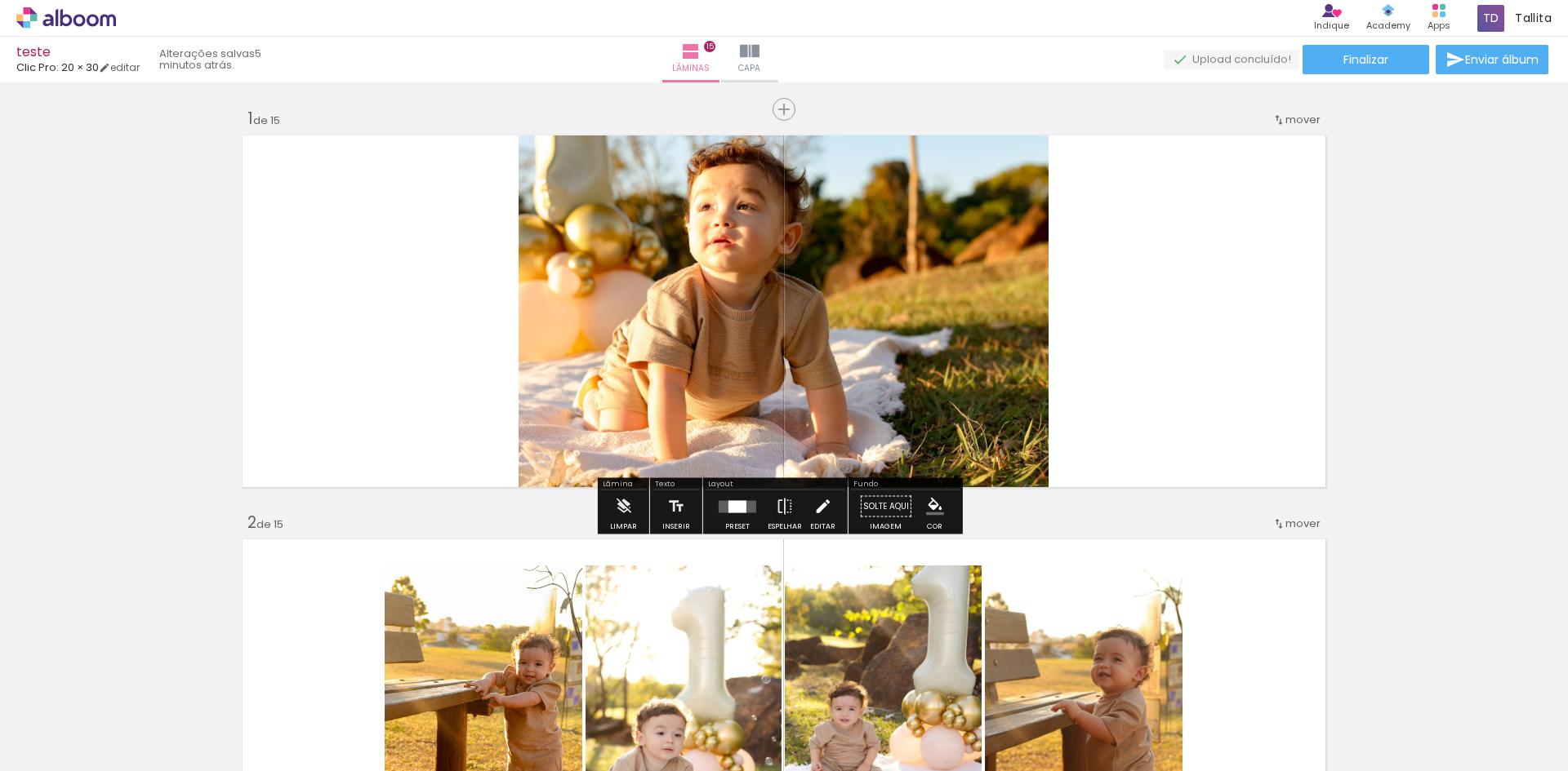
click at [815, 499] on iron-icon at bounding box center [822, 507] width 18 height 32
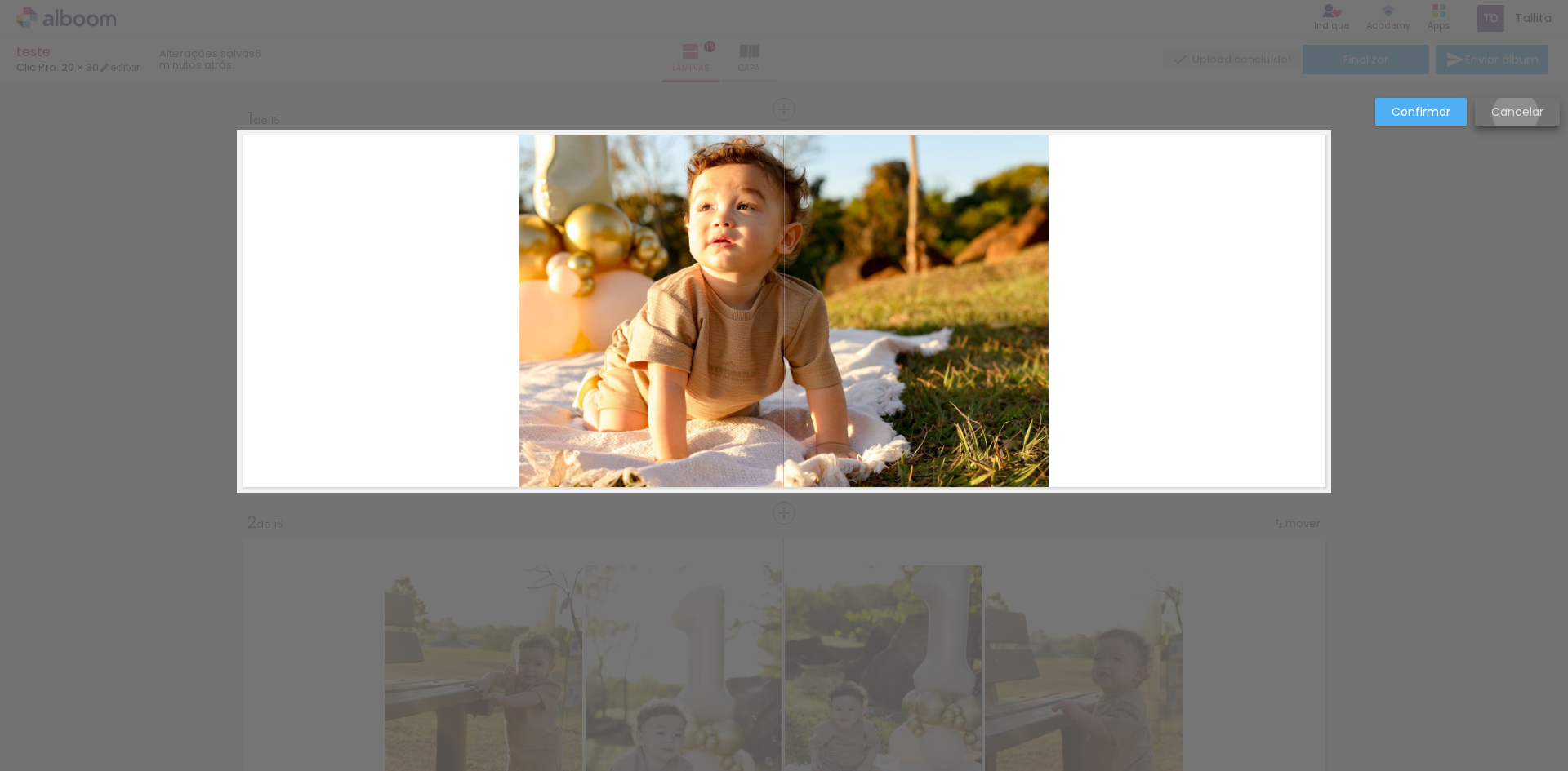
click at [0, 0] on slot "Cancelar" at bounding box center [0, 0] width 0 height 0
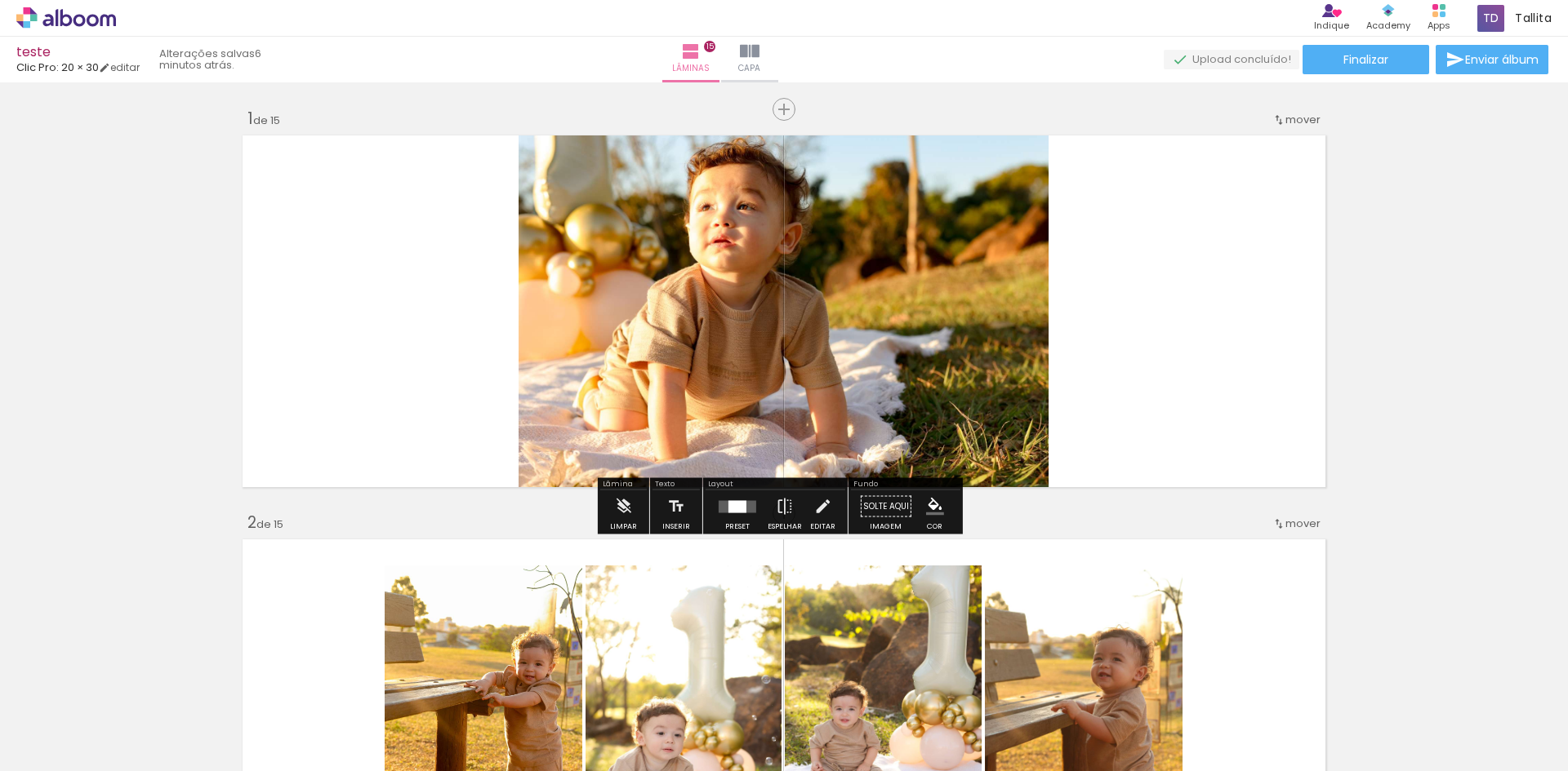
click at [732, 517] on div at bounding box center [737, 507] width 44 height 32
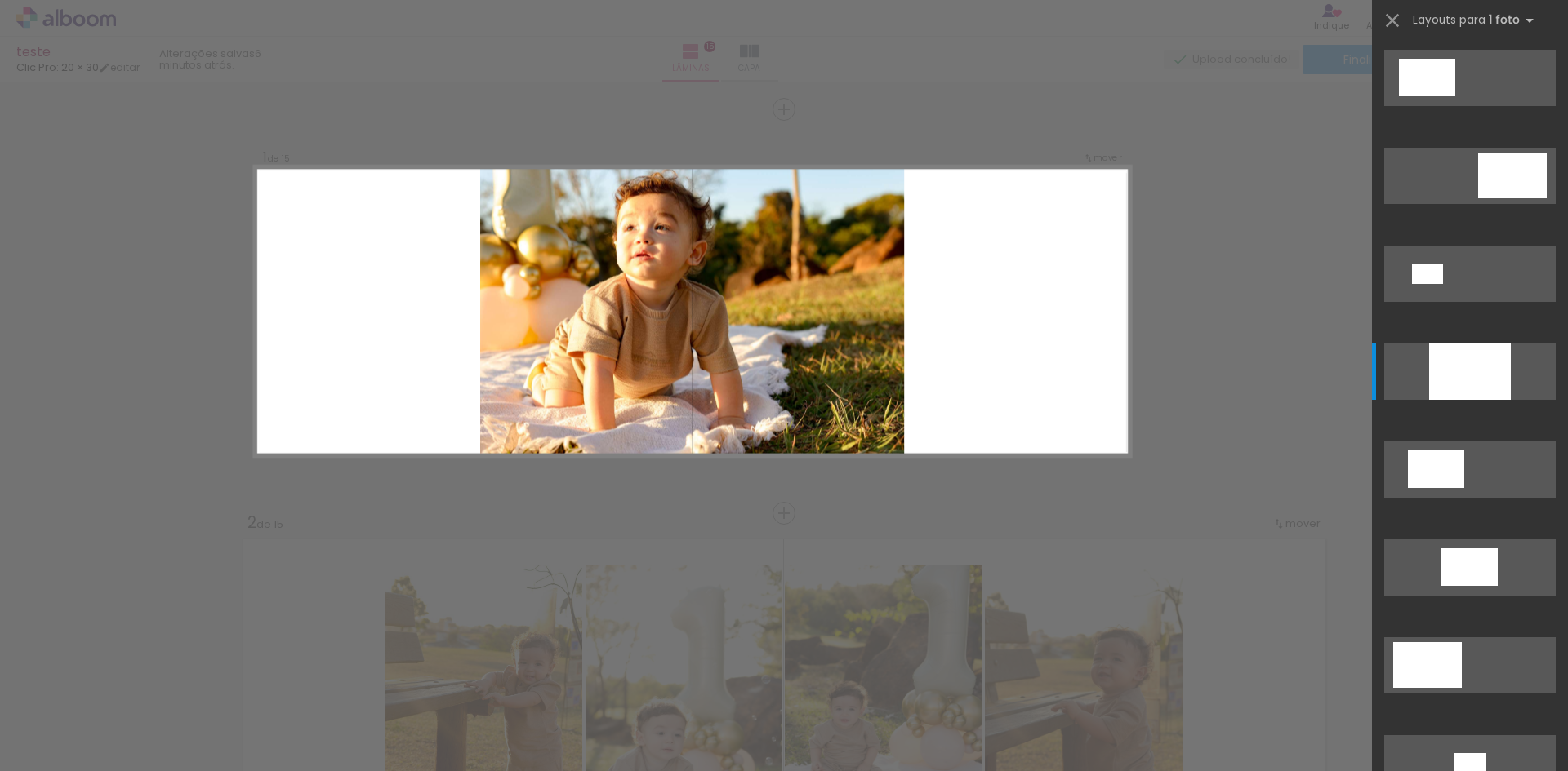
scroll to position [294, 0]
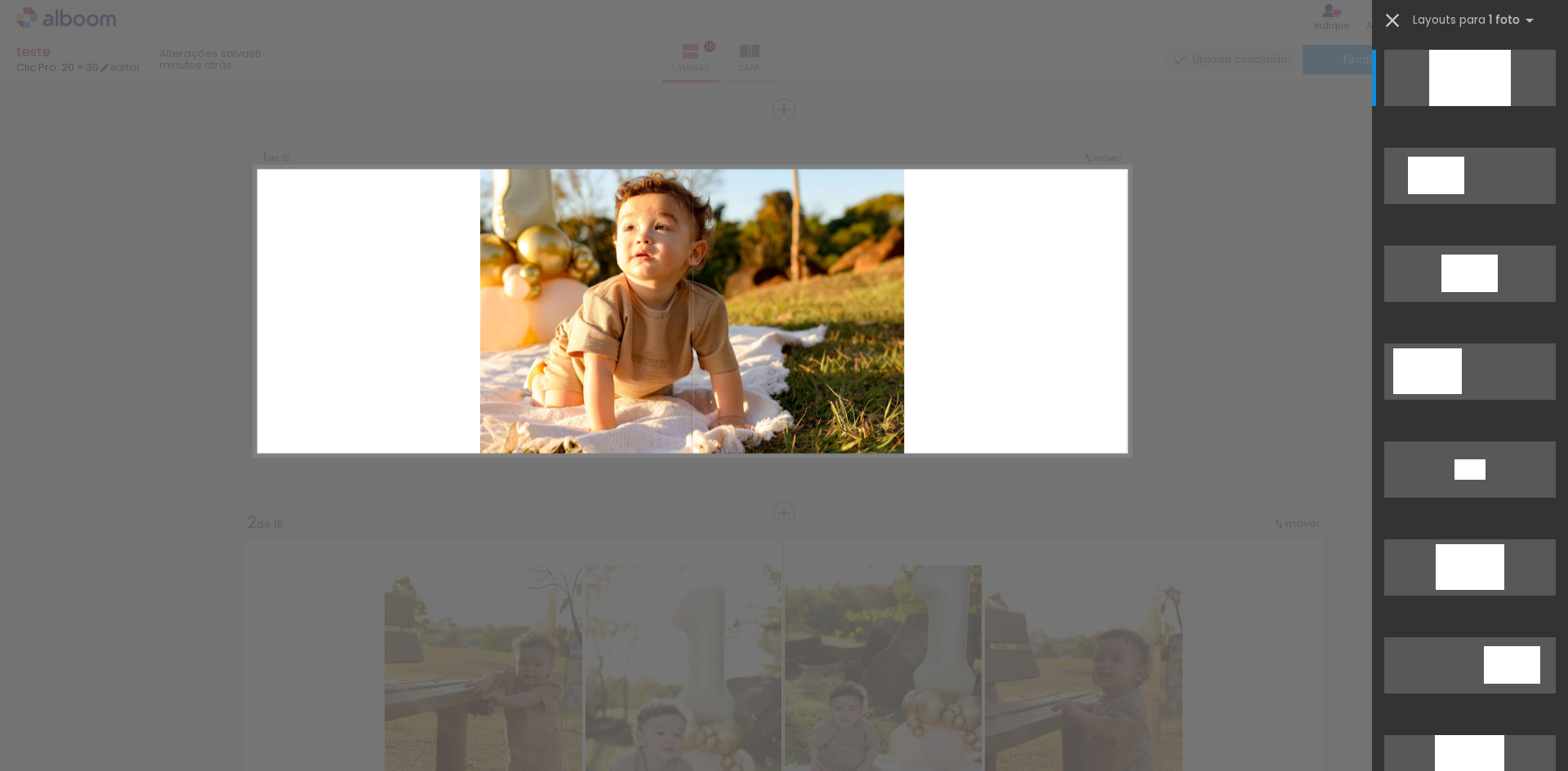
click at [1395, 20] on iron-icon at bounding box center [1392, 20] width 23 height 23
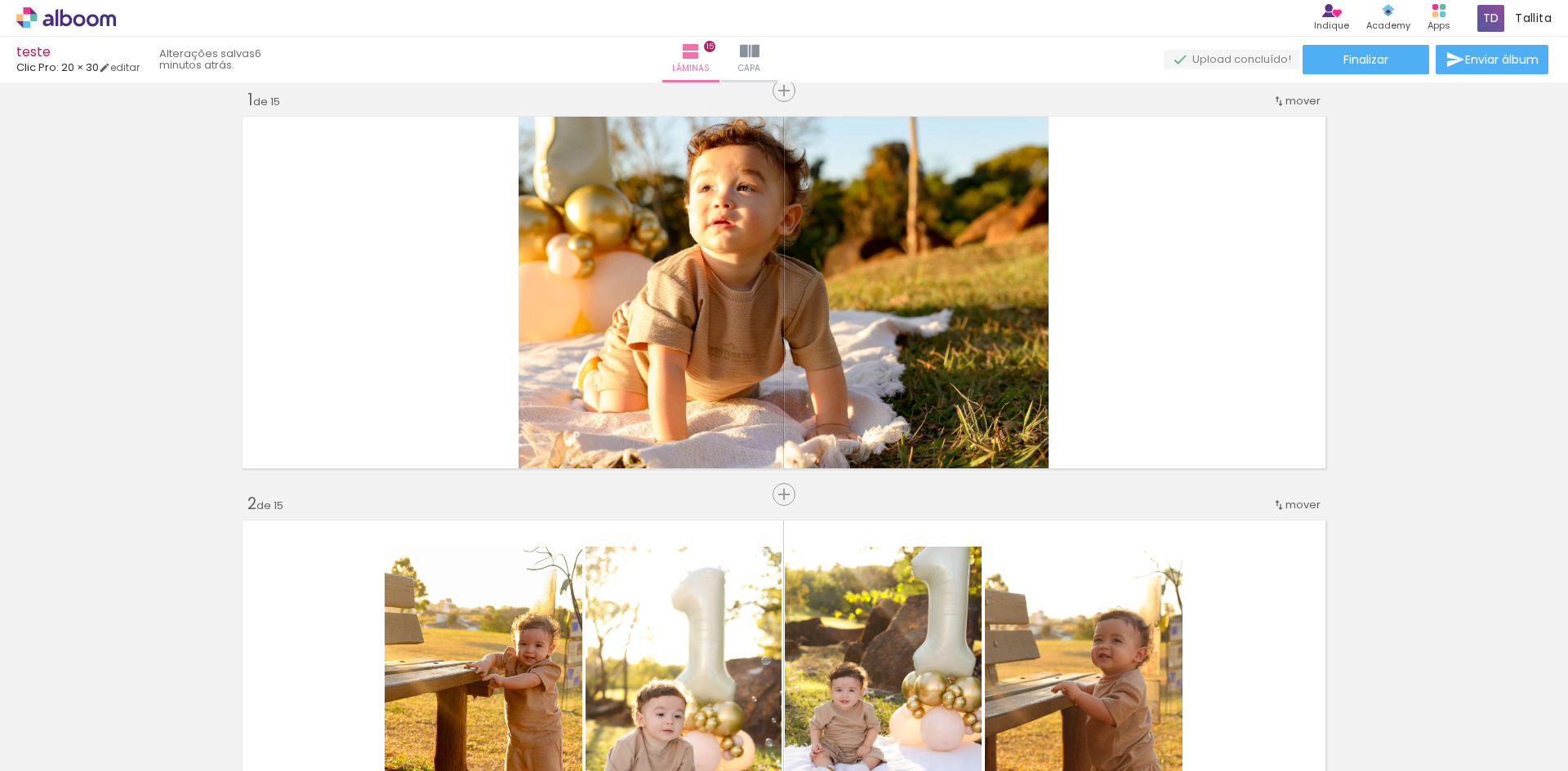
scroll to position [0, 0]
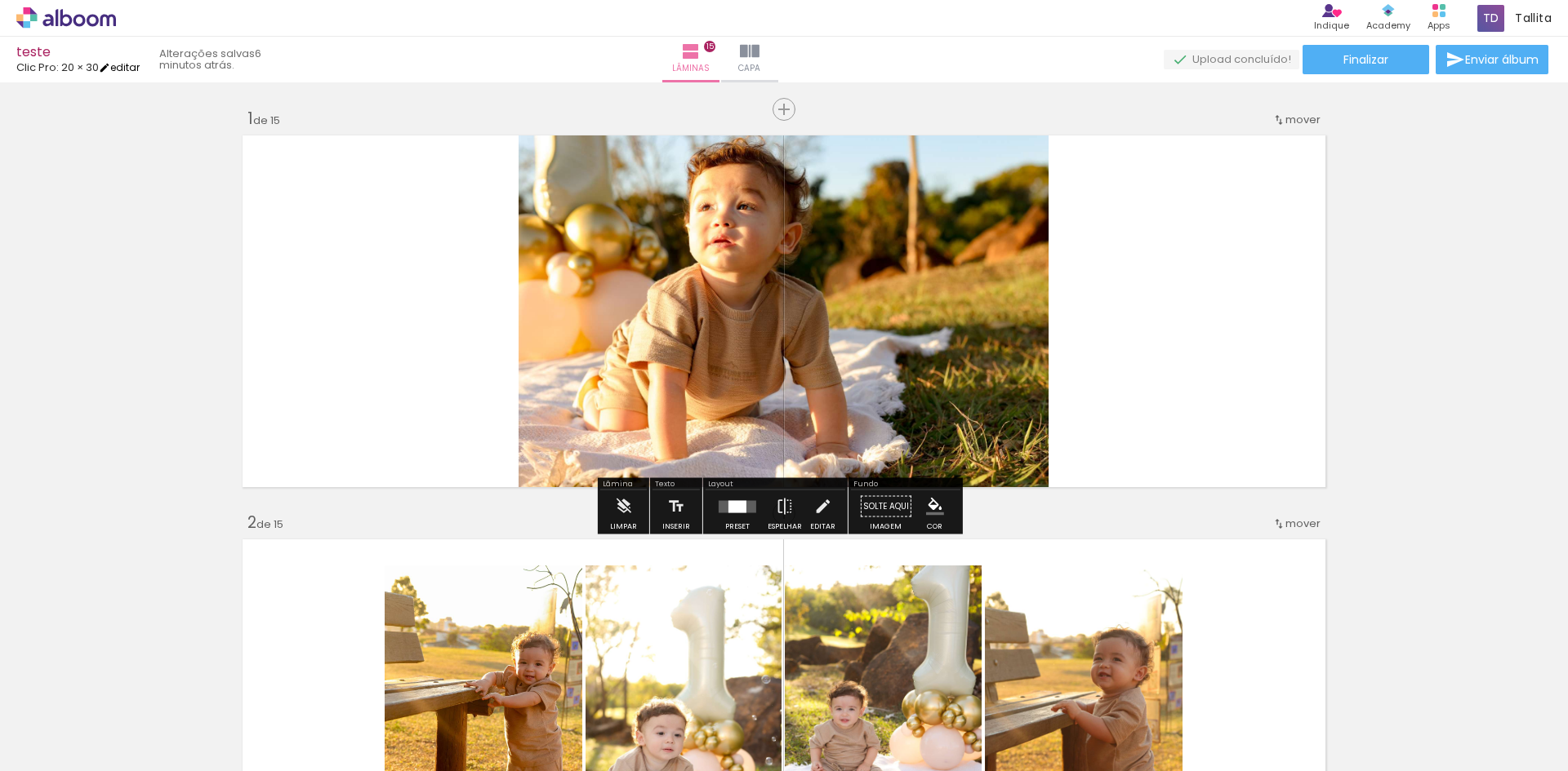
click at [110, 73] on iron-icon at bounding box center [104, 67] width 11 height 11
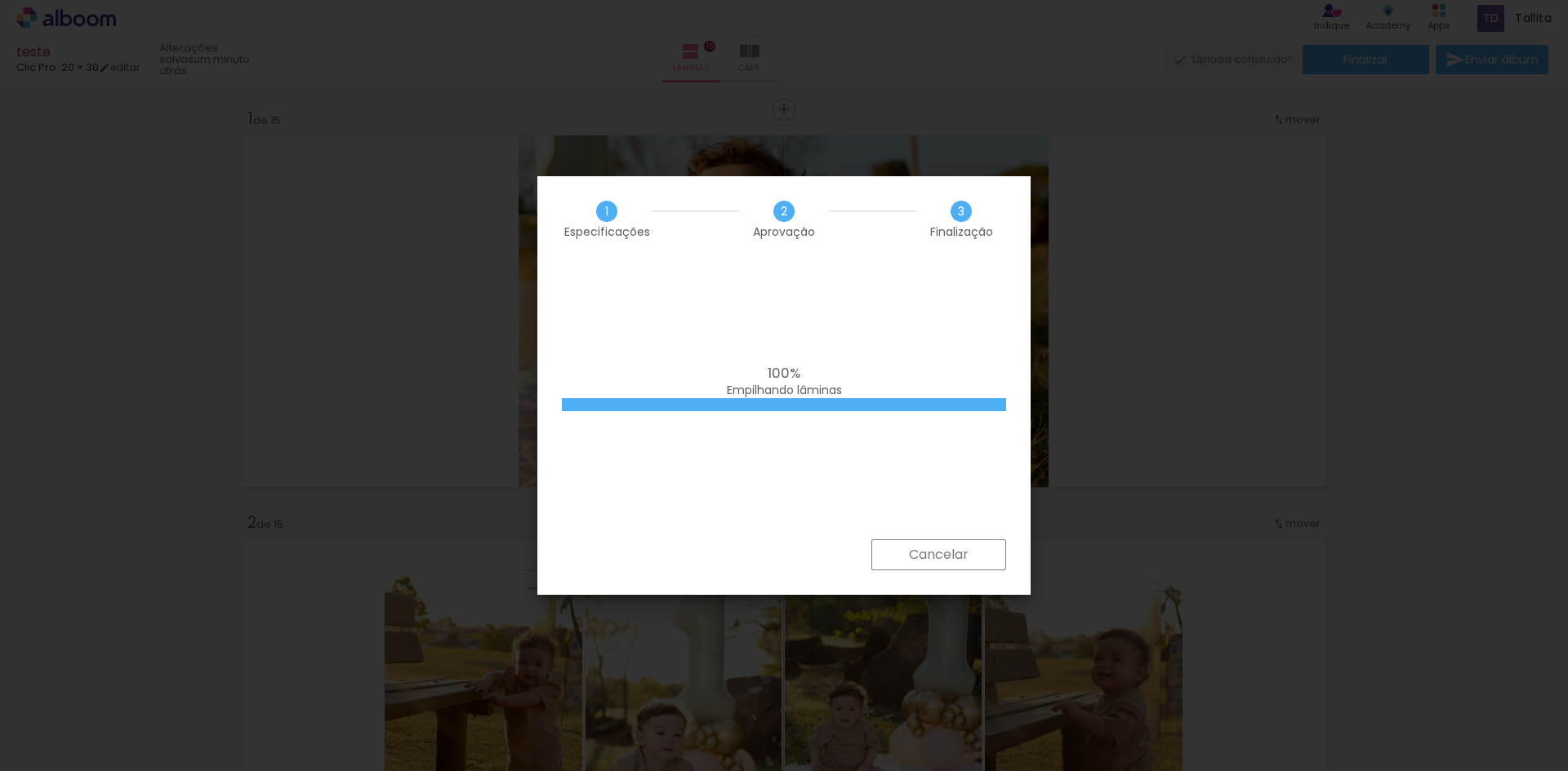
scroll to position [294, 0]
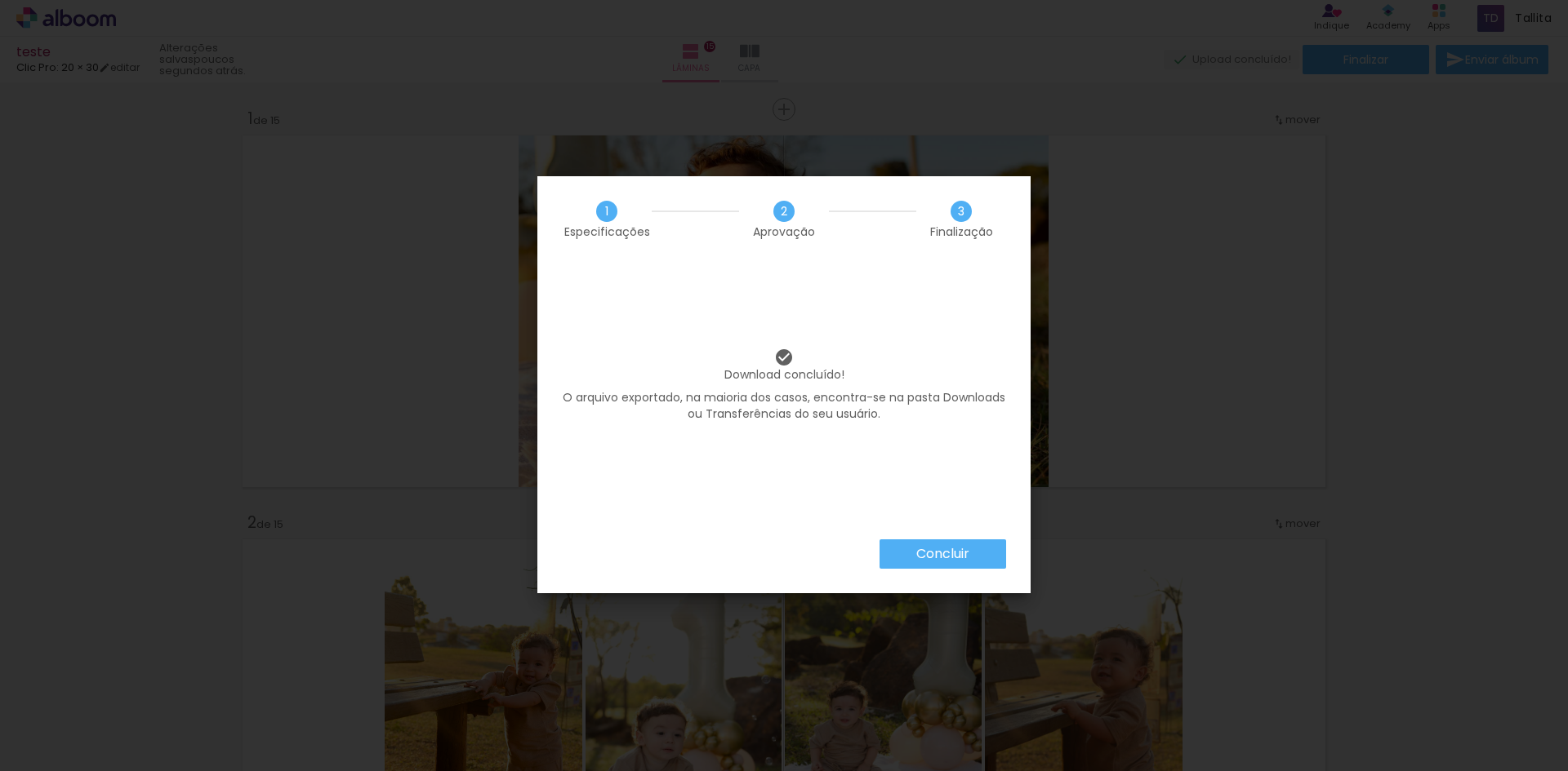
click at [0, 0] on slot "Concluir" at bounding box center [0, 0] width 0 height 0
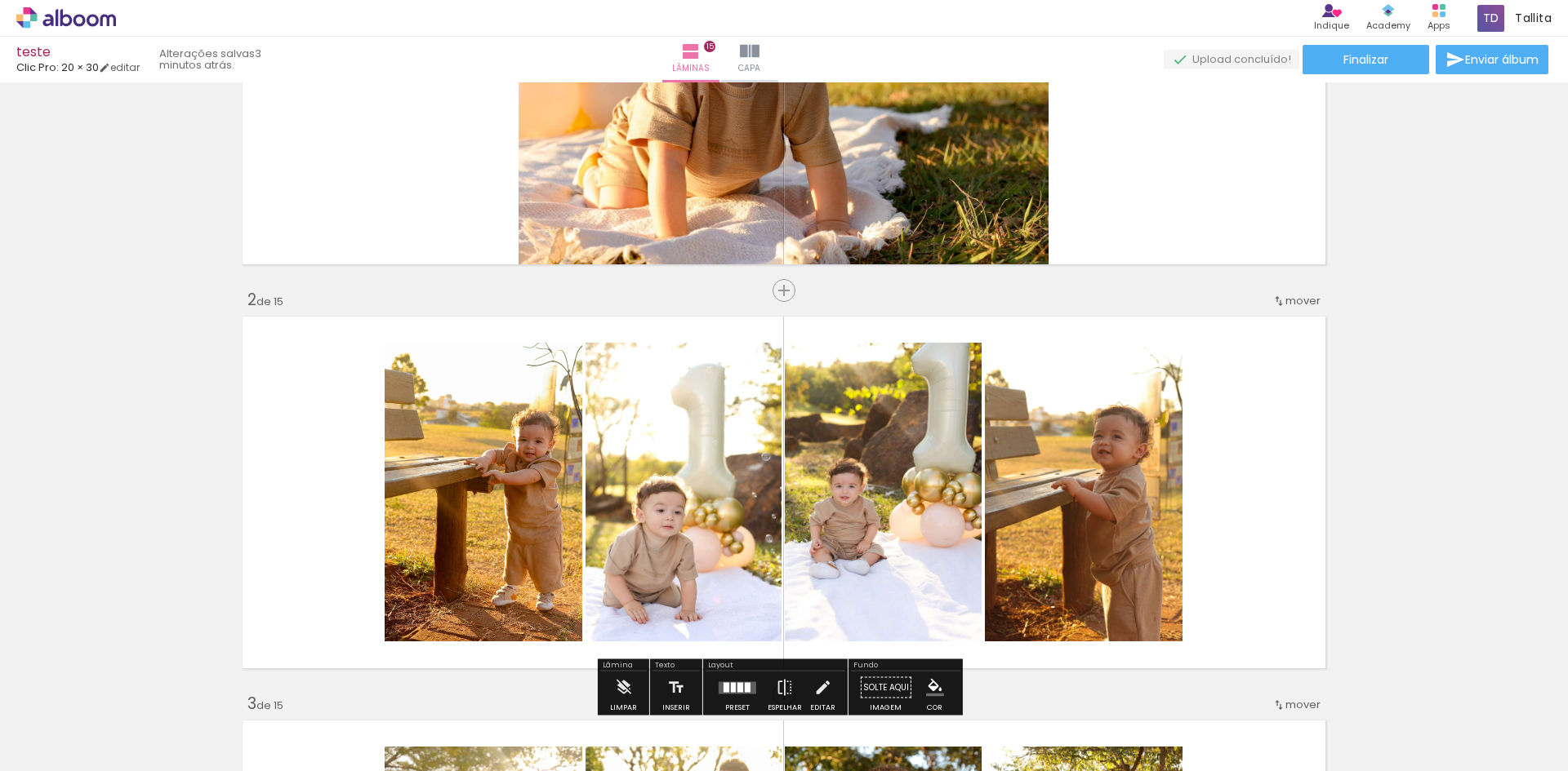
scroll to position [326, 0]
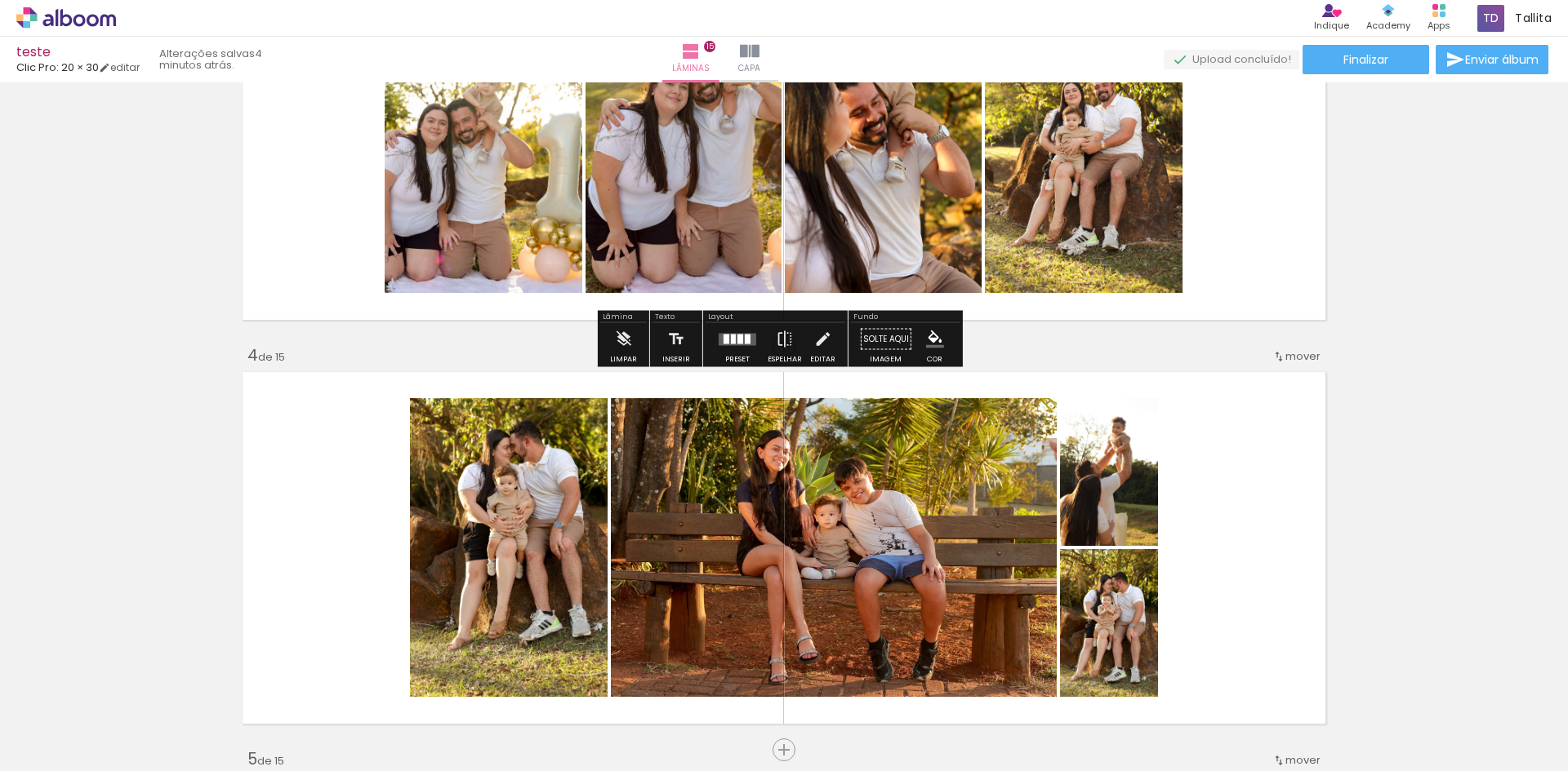
scroll to position [1142, 0]
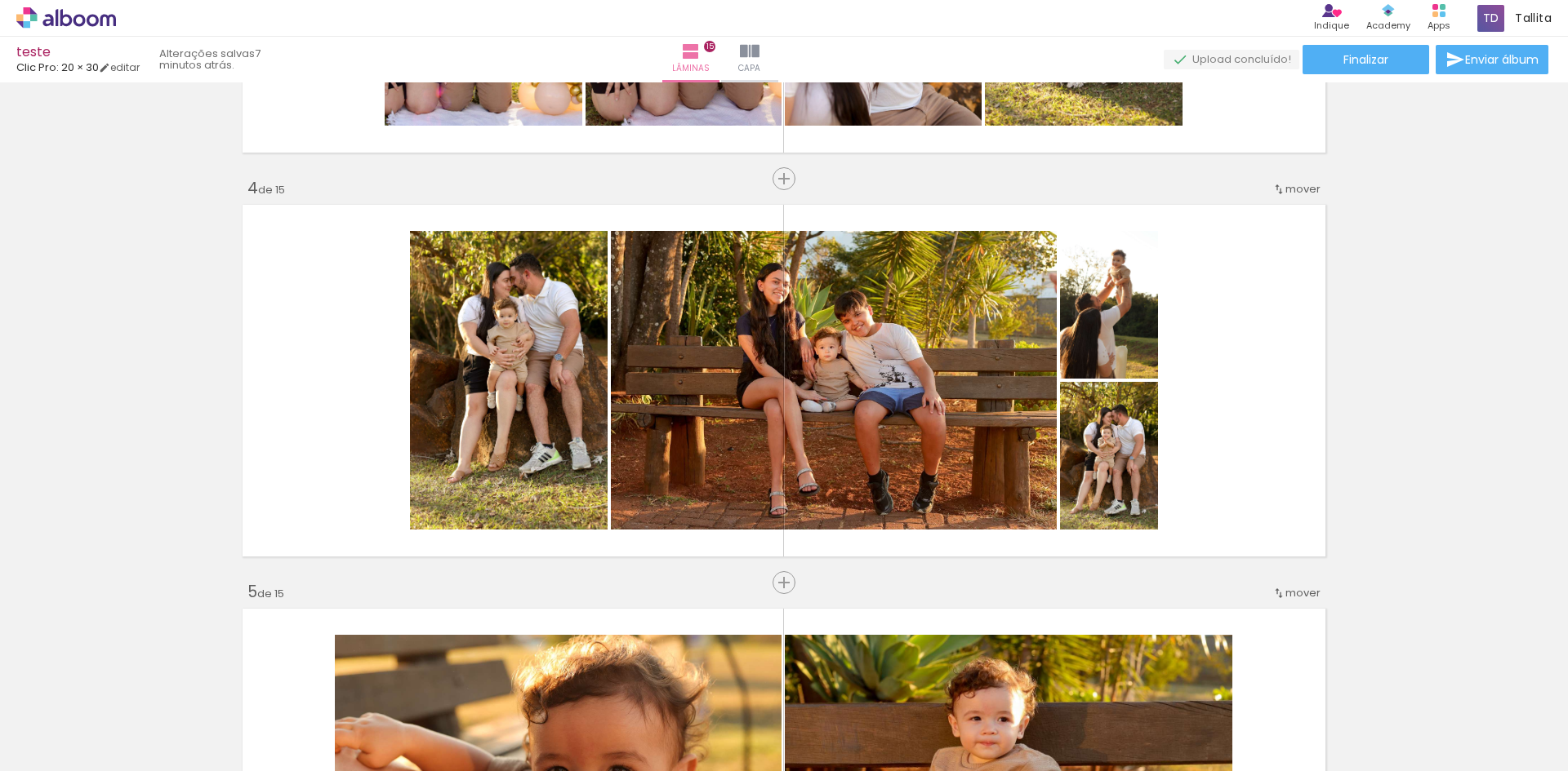
scroll to position [294, 0]
